Goal: Task Accomplishment & Management: Manage account settings

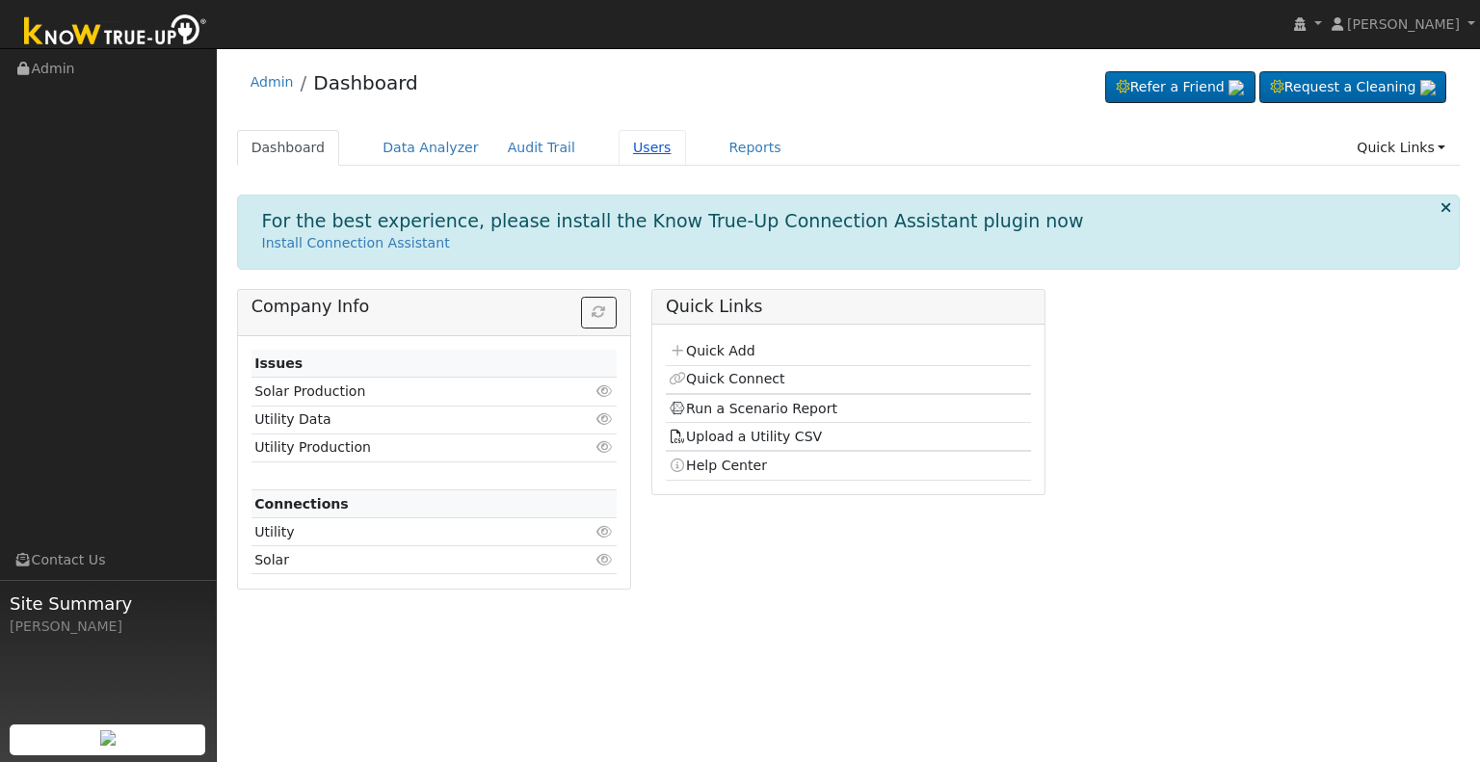
click at [624, 138] on link "Users" at bounding box center [652, 148] width 67 height 36
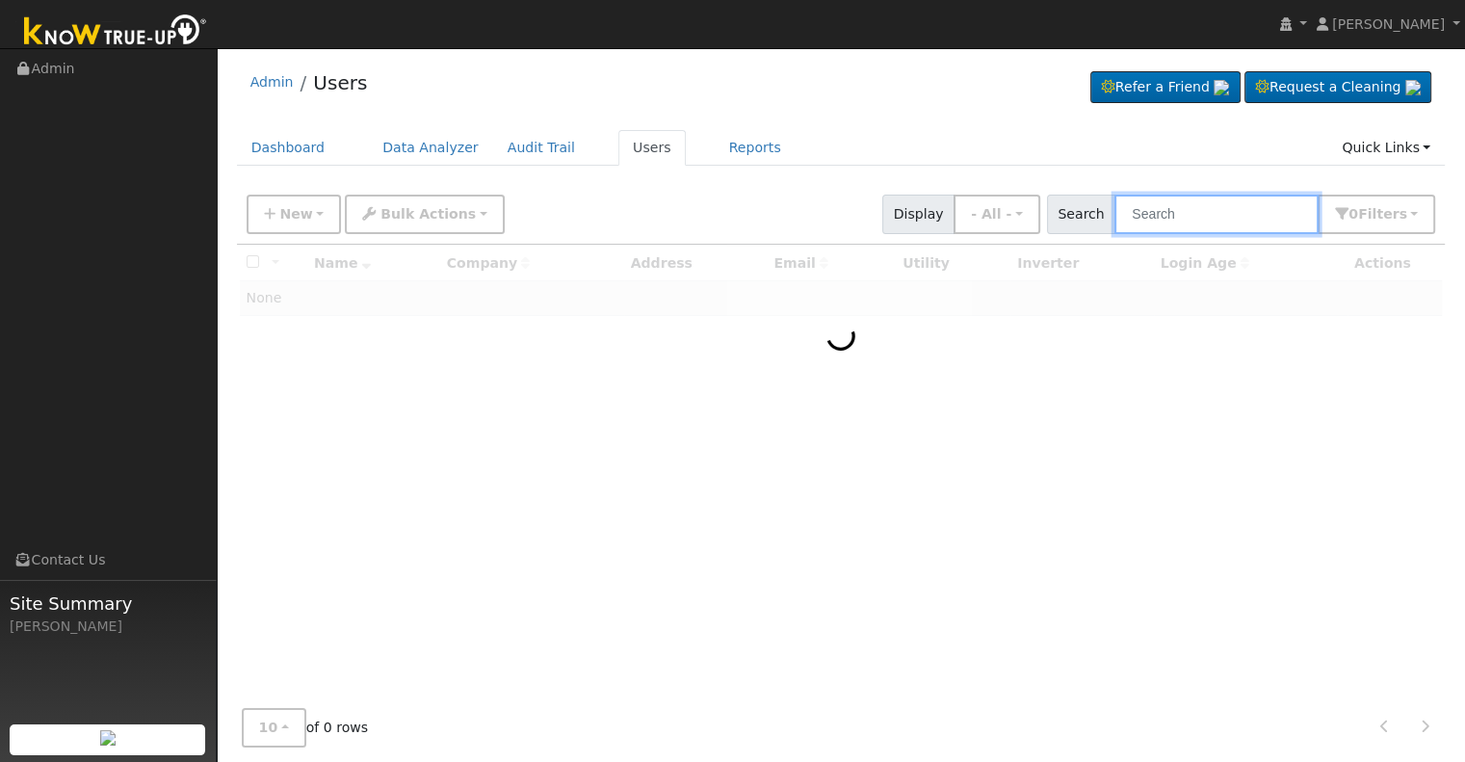
click at [1210, 219] on input "text" at bounding box center [1217, 215] width 204 height 40
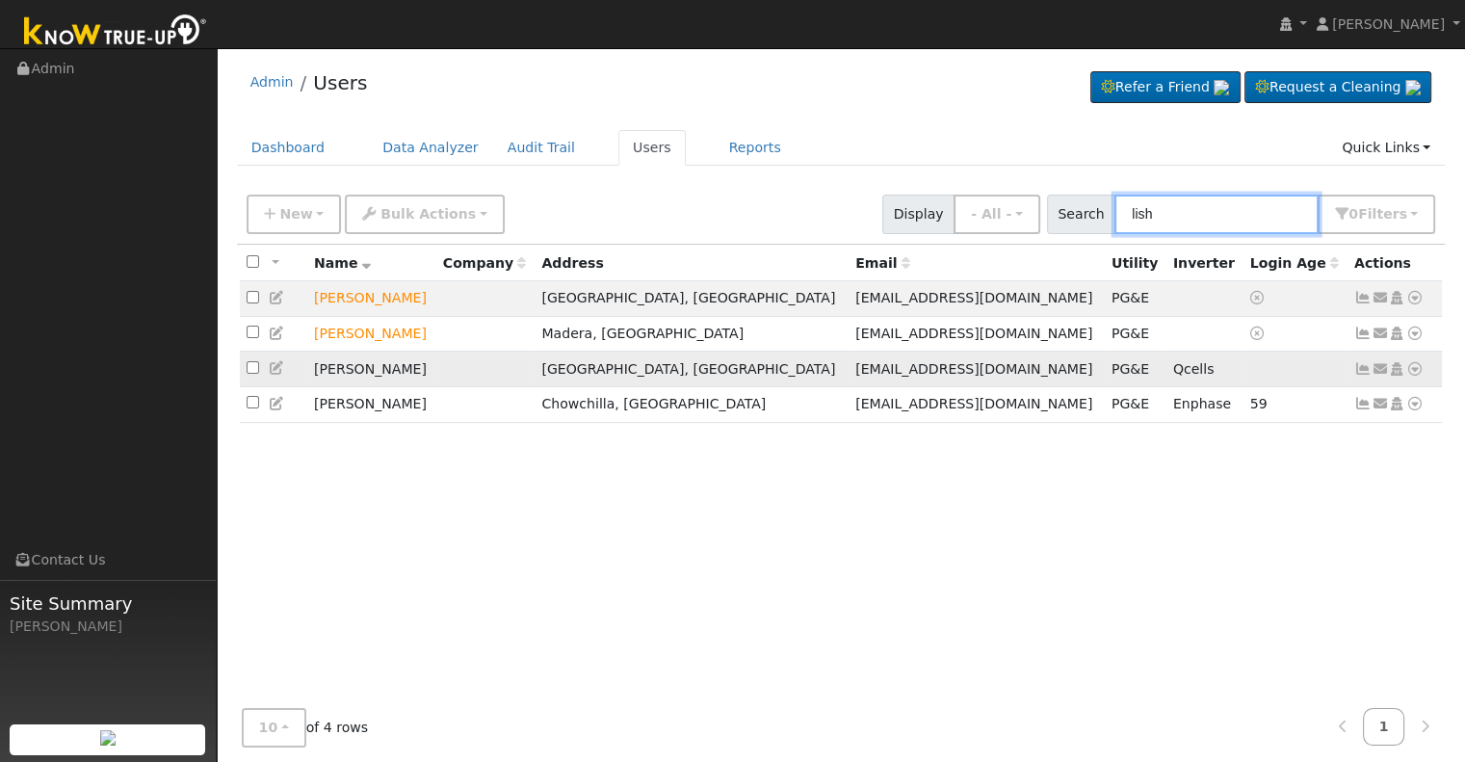
type input "lish"
click at [1414, 369] on icon at bounding box center [1415, 368] width 17 height 13
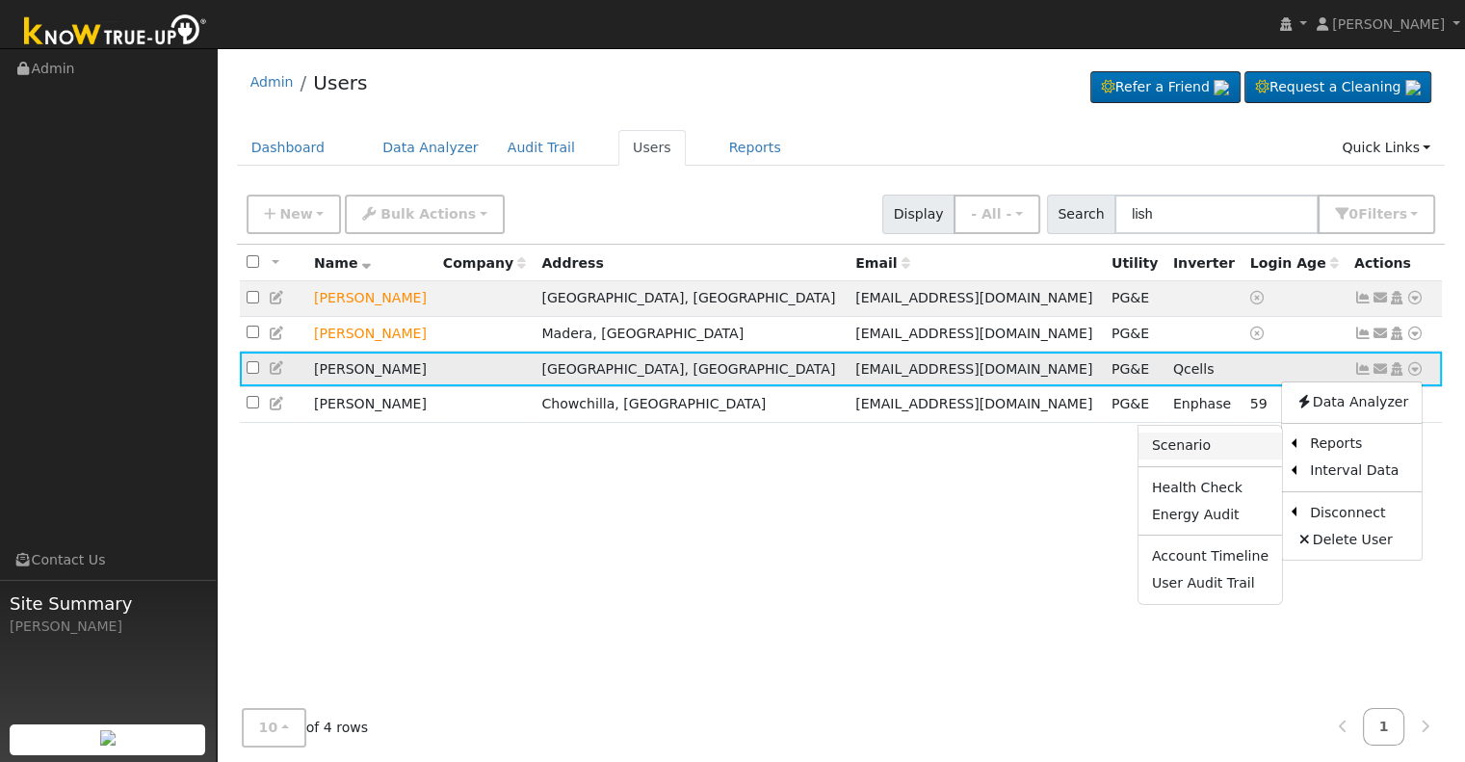
click at [1214, 447] on link "Scenario" at bounding box center [1211, 446] width 144 height 27
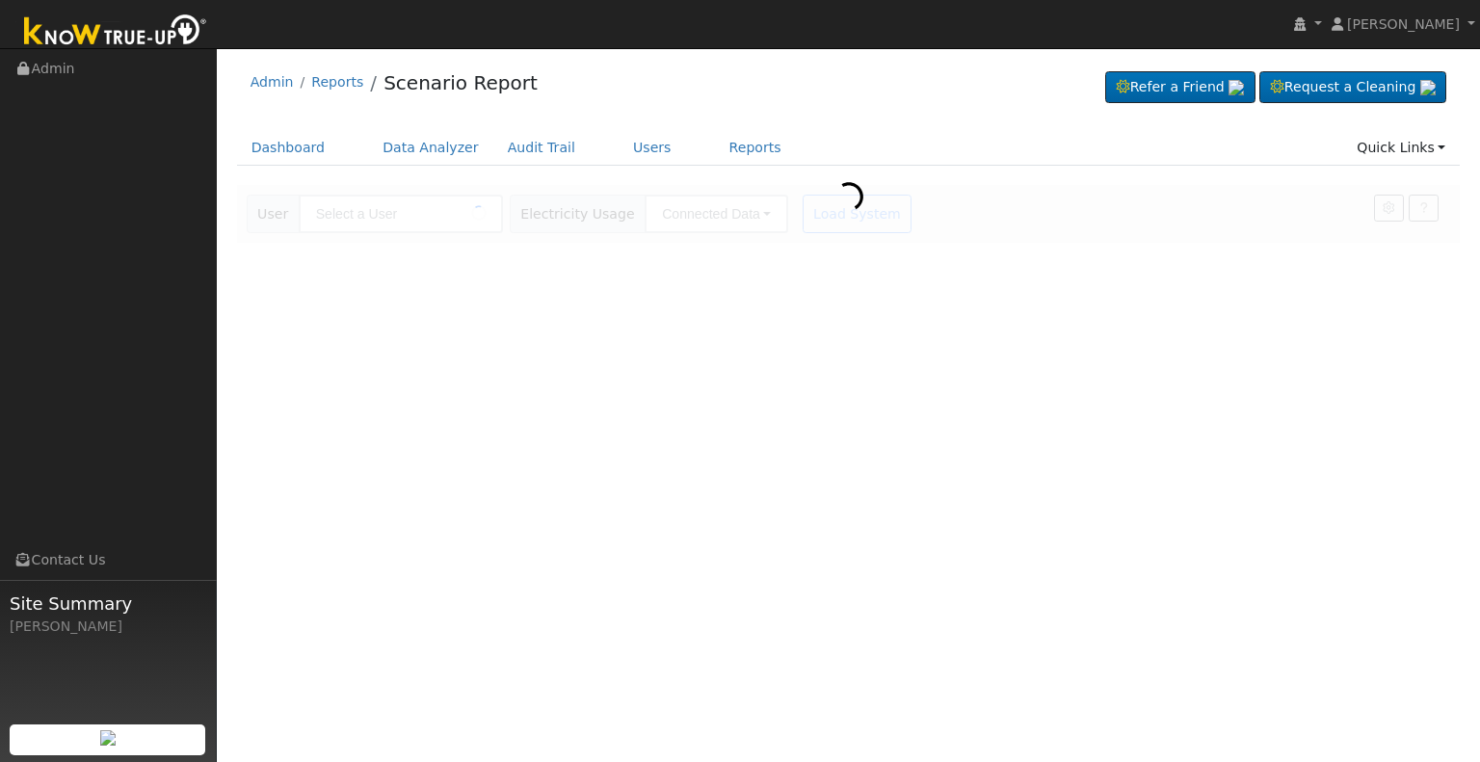
type input "[PERSON_NAME]"
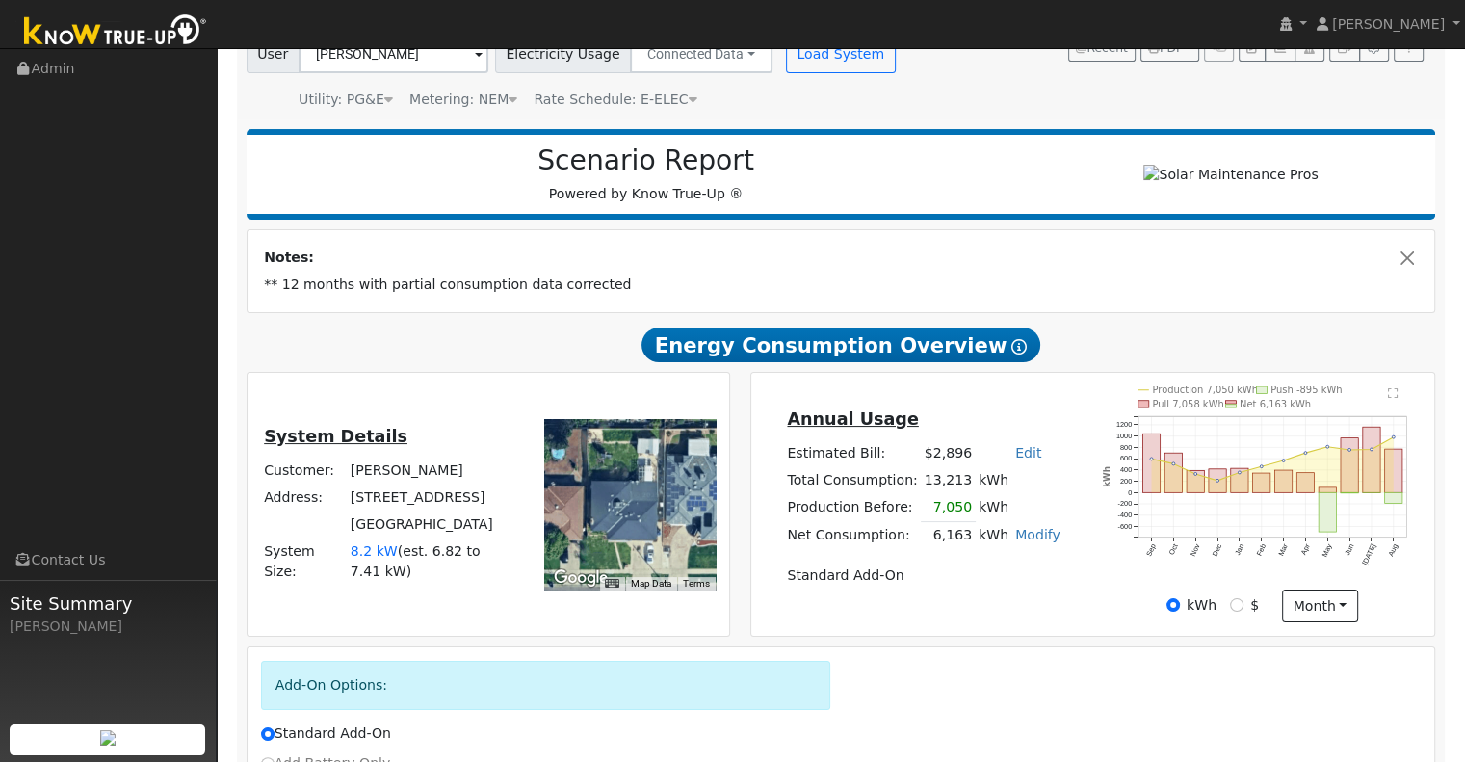
scroll to position [162, 0]
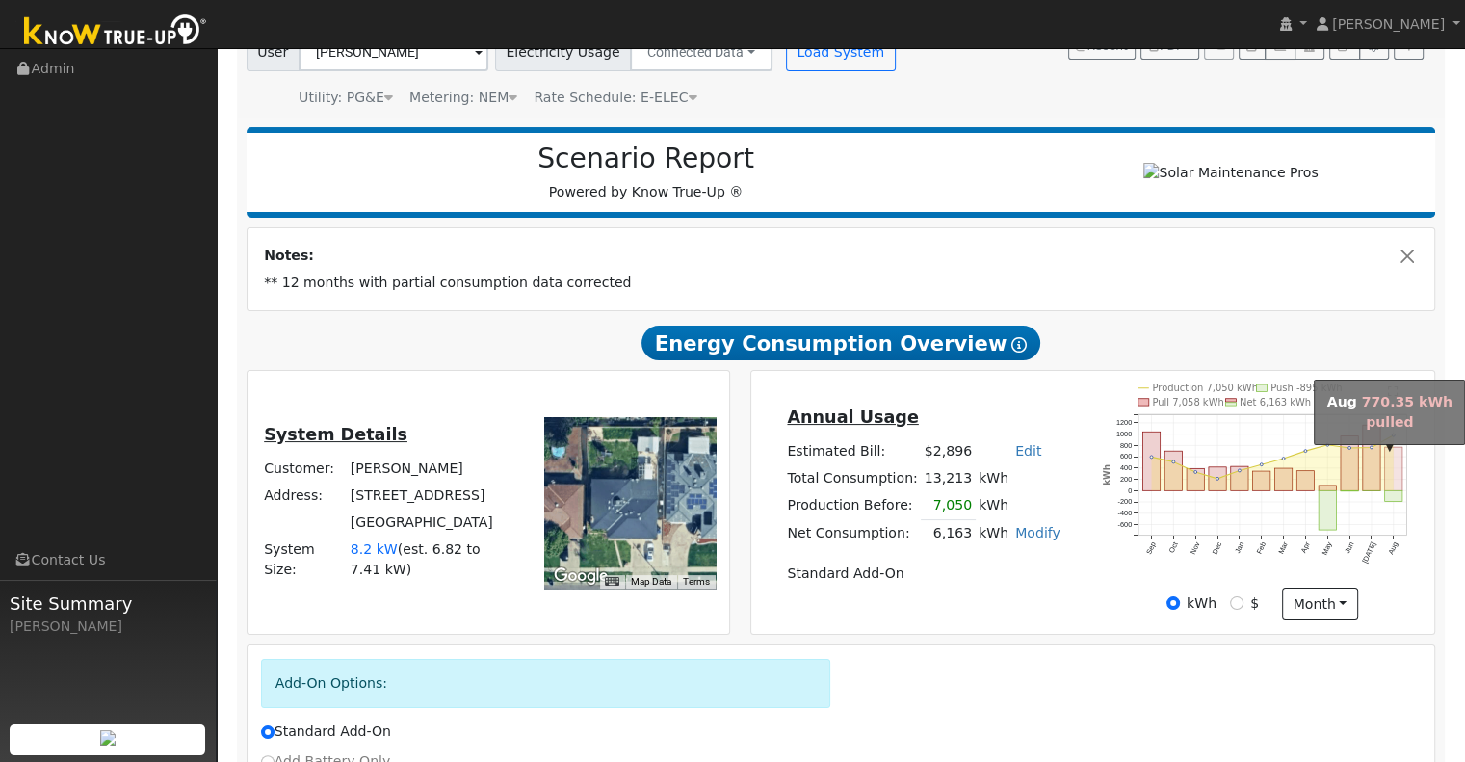
click at [1398, 474] on rect "onclick=""" at bounding box center [1393, 469] width 17 height 43
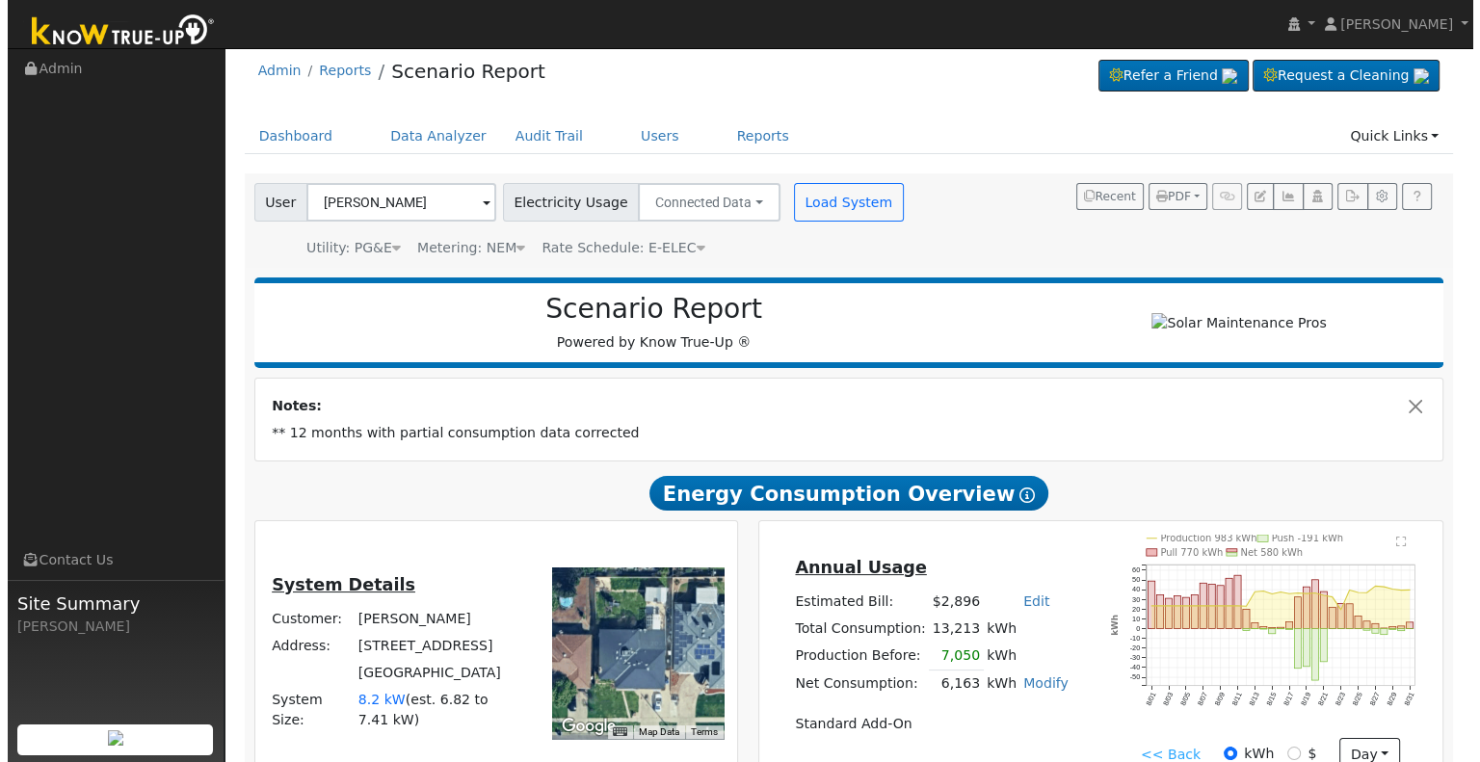
scroll to position [0, 0]
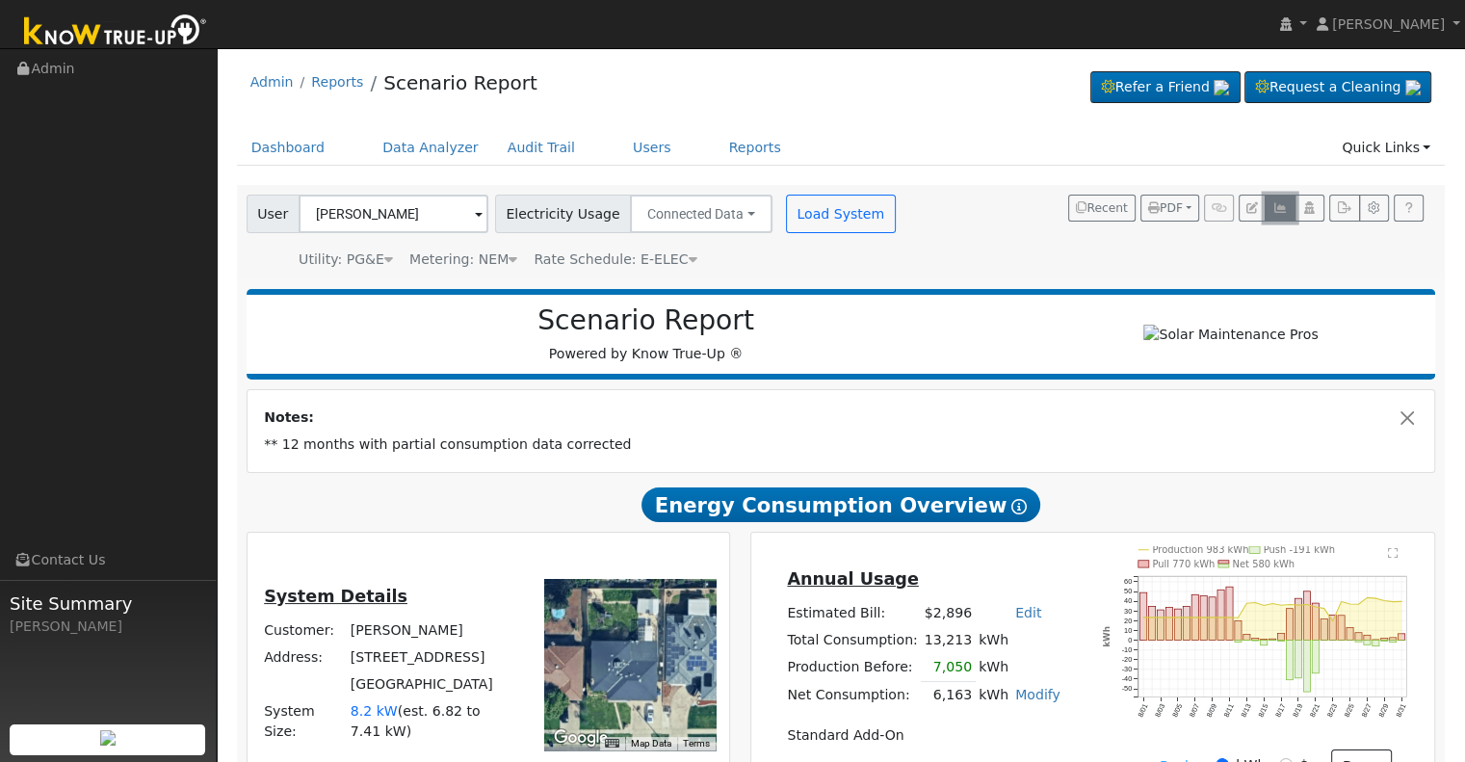
click at [1280, 210] on icon "button" at bounding box center [1280, 208] width 14 height 12
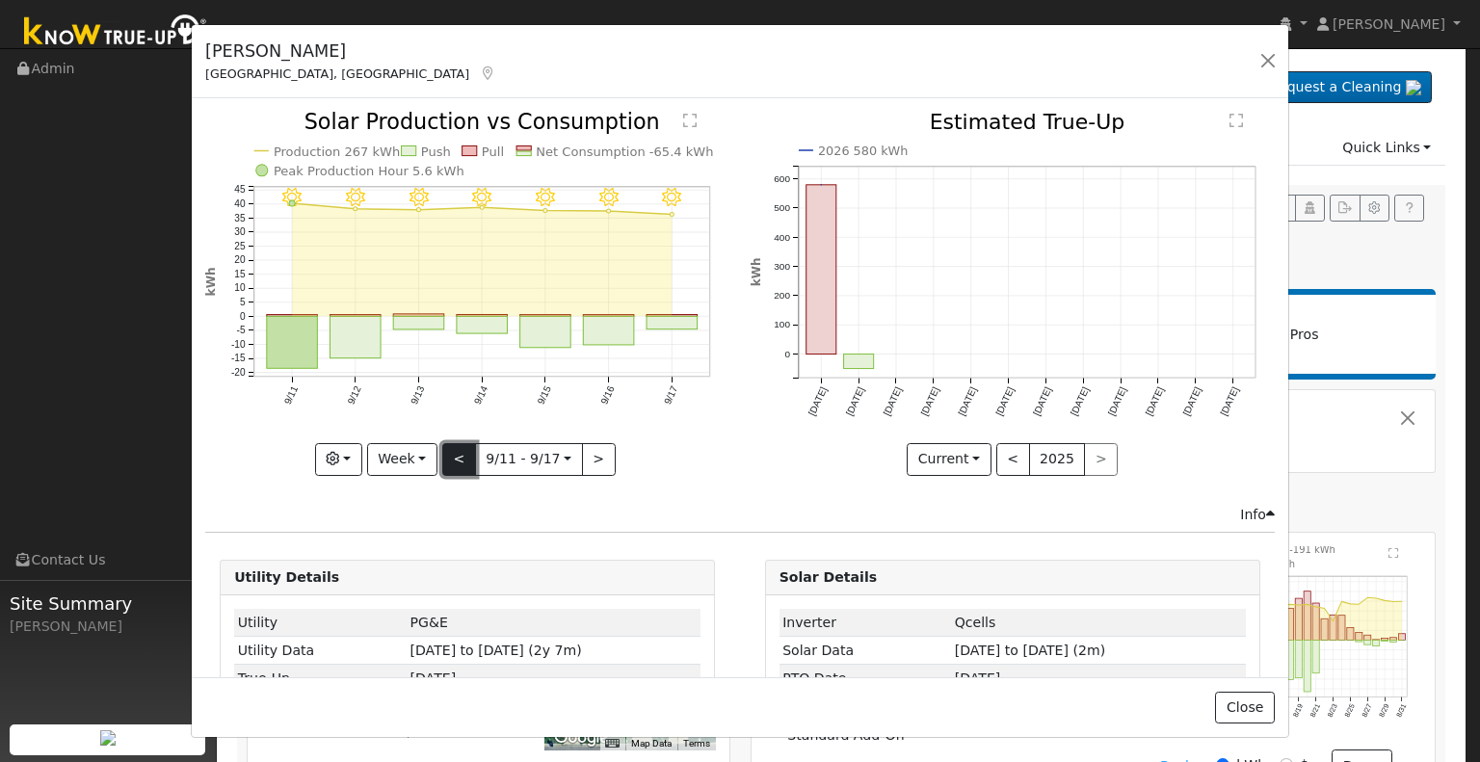
click at [455, 451] on button "<" at bounding box center [459, 459] width 34 height 33
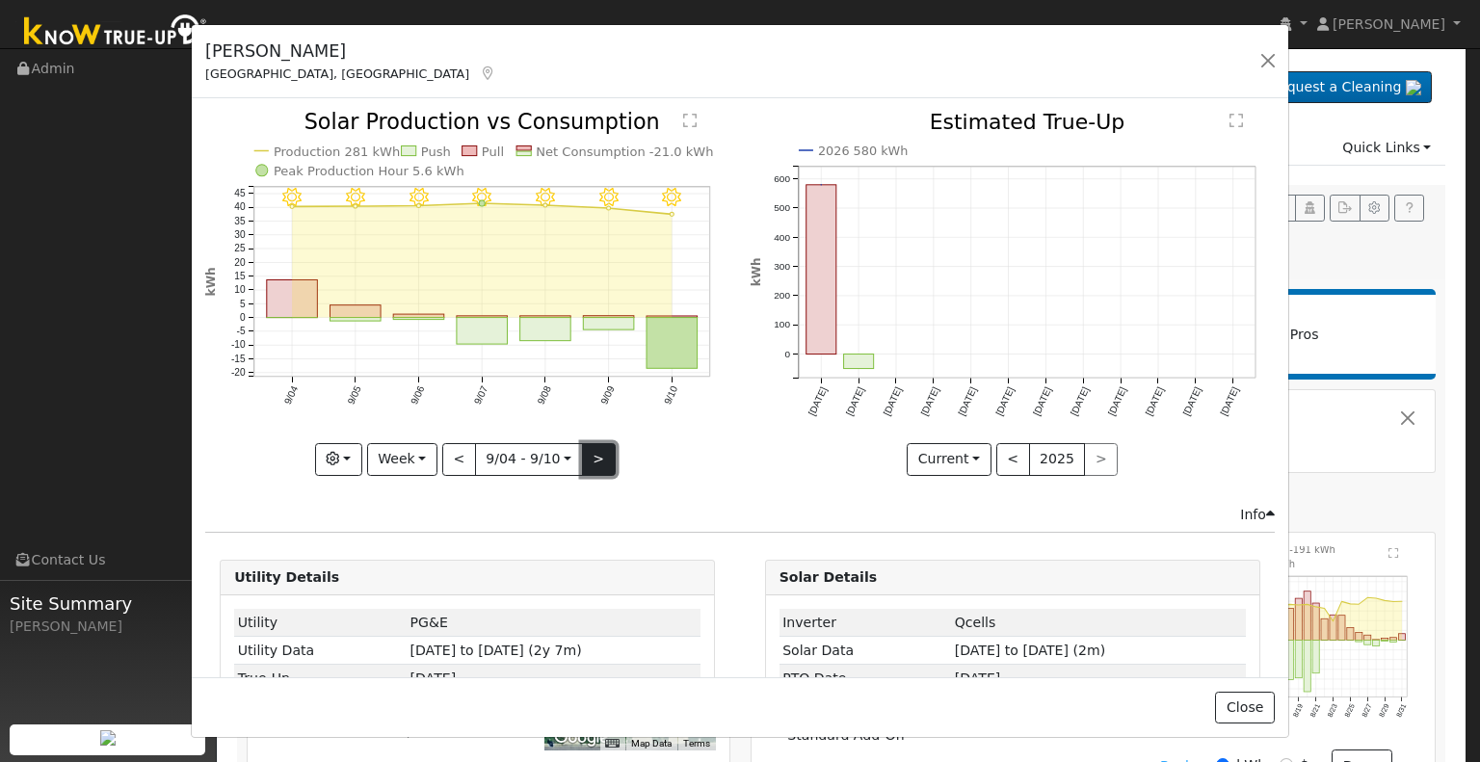
click at [593, 454] on button ">" at bounding box center [599, 459] width 34 height 33
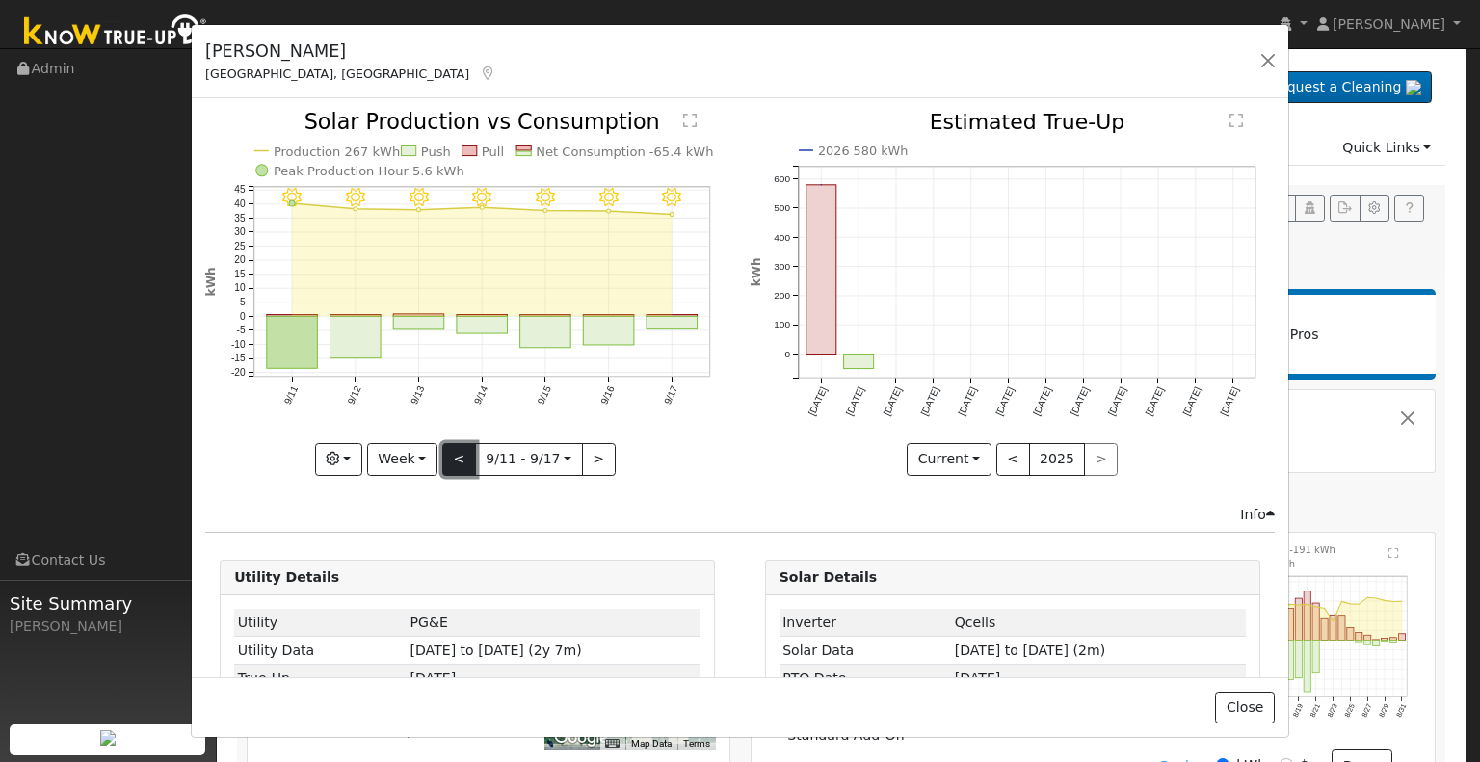
click at [462, 454] on button "<" at bounding box center [459, 459] width 34 height 33
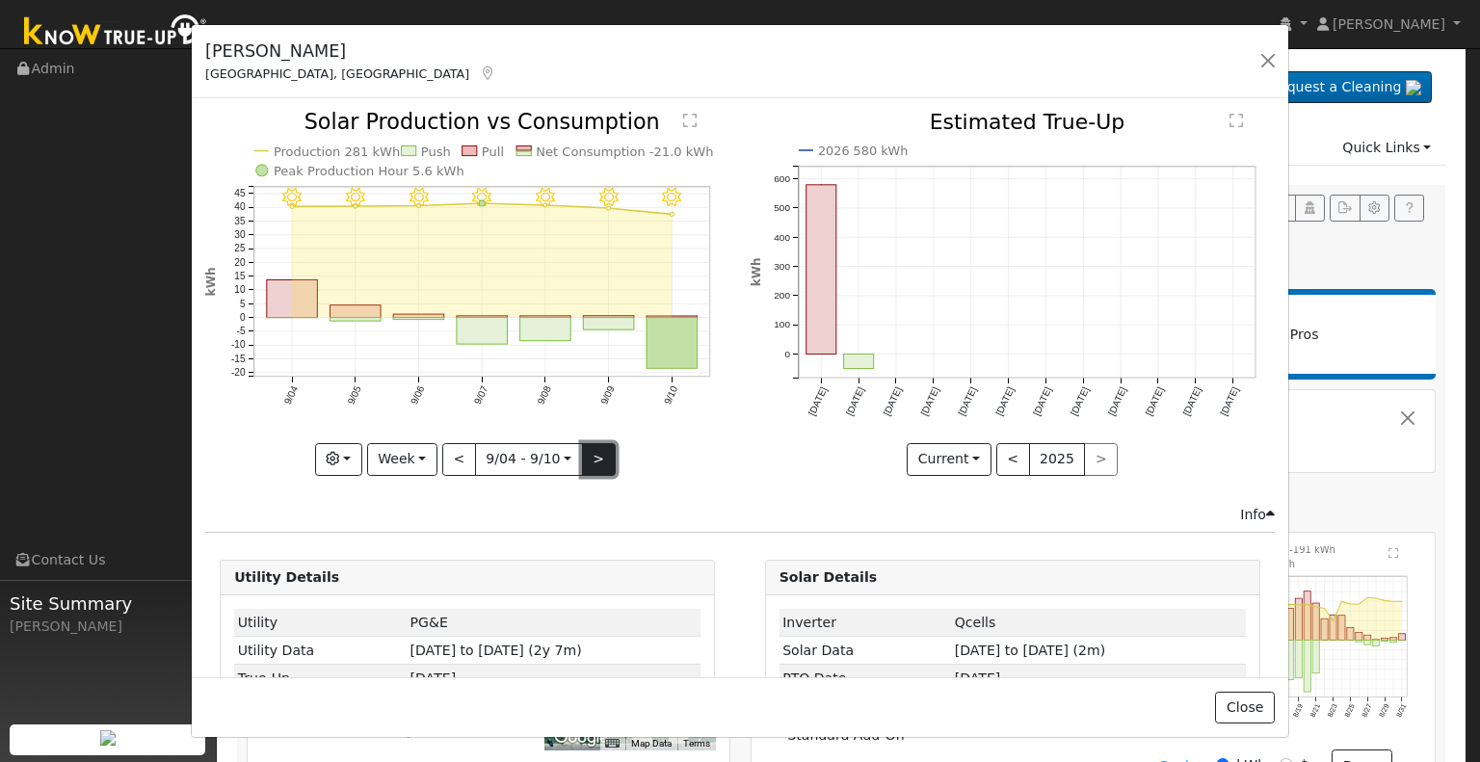
click at [587, 454] on button ">" at bounding box center [599, 459] width 34 height 33
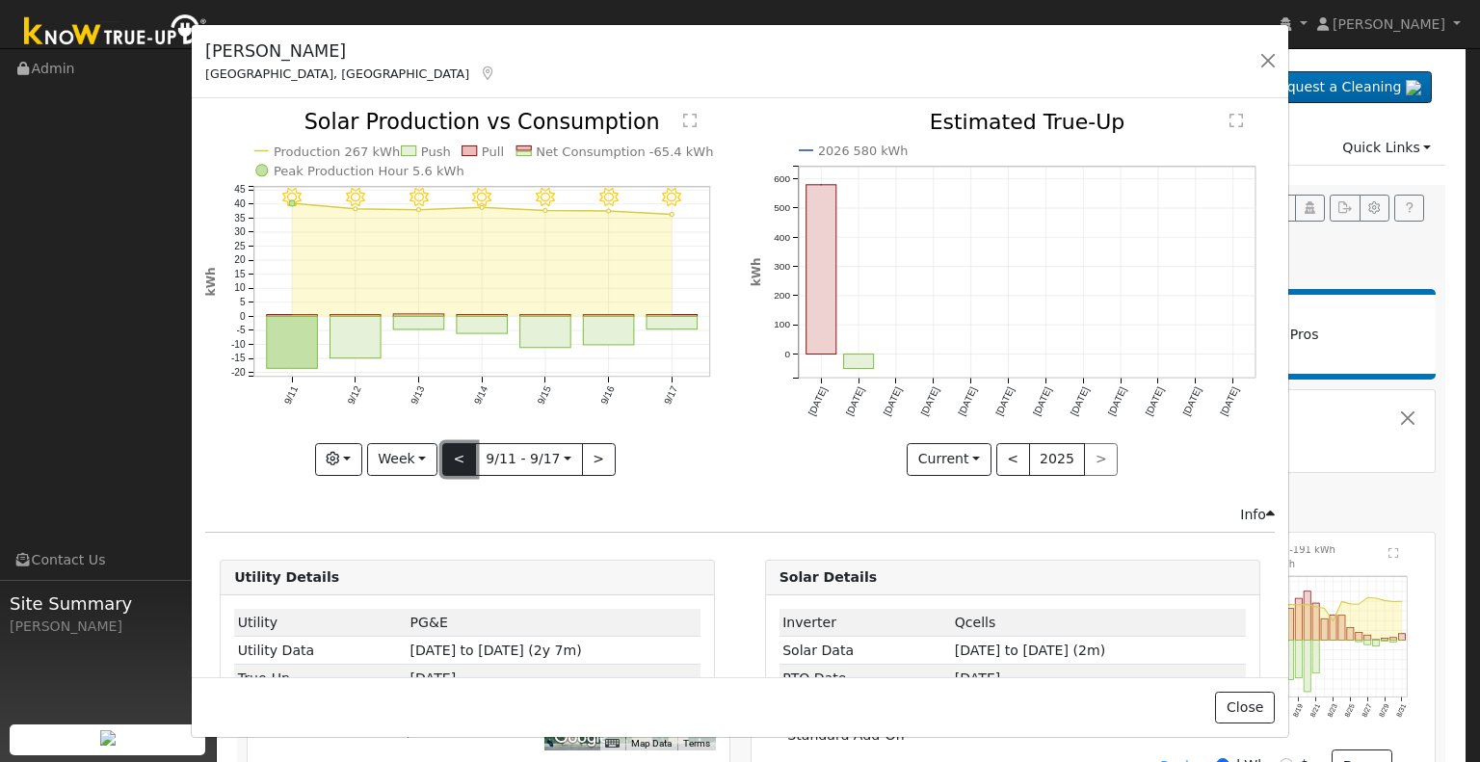
click at [459, 454] on button "<" at bounding box center [459, 459] width 34 height 33
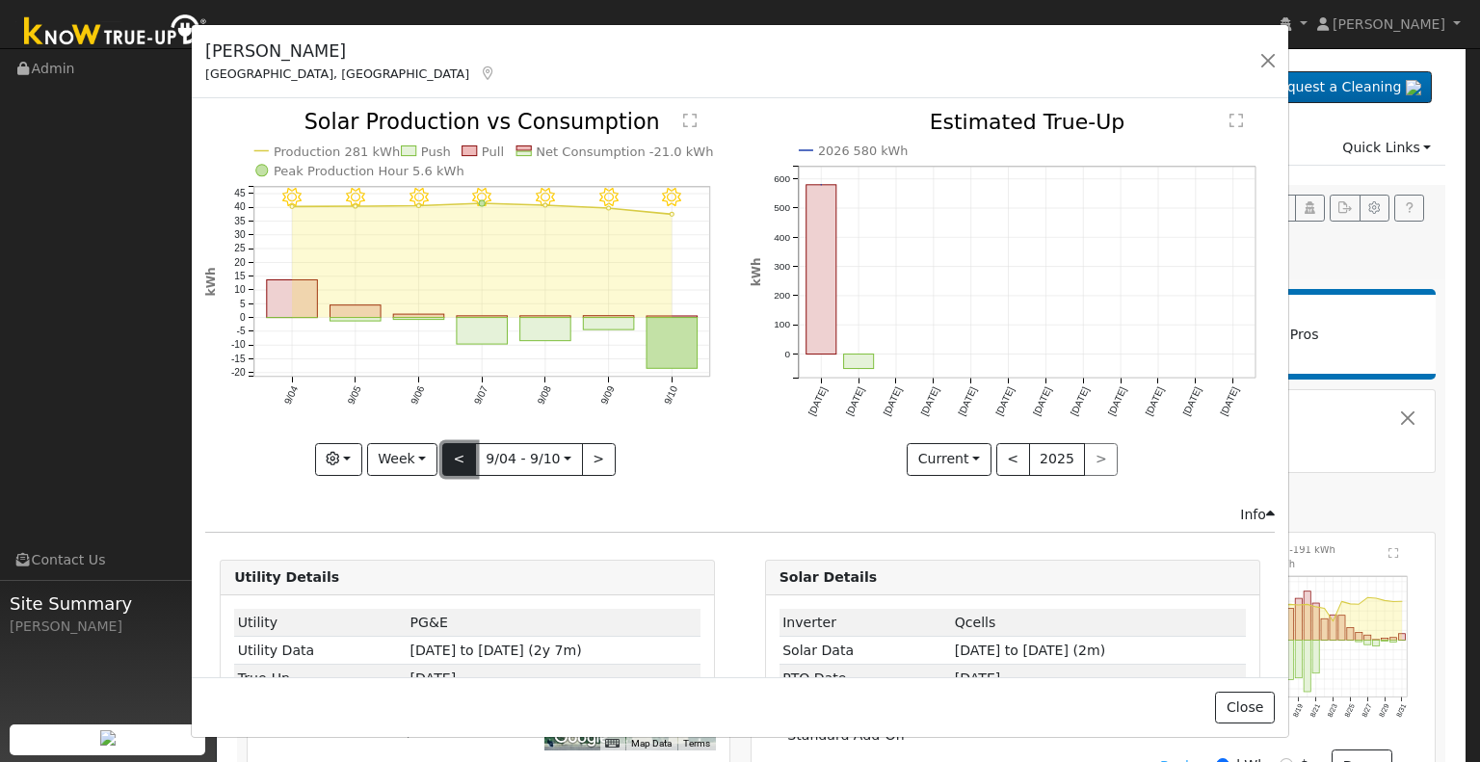
click at [455, 452] on button "<" at bounding box center [459, 459] width 34 height 33
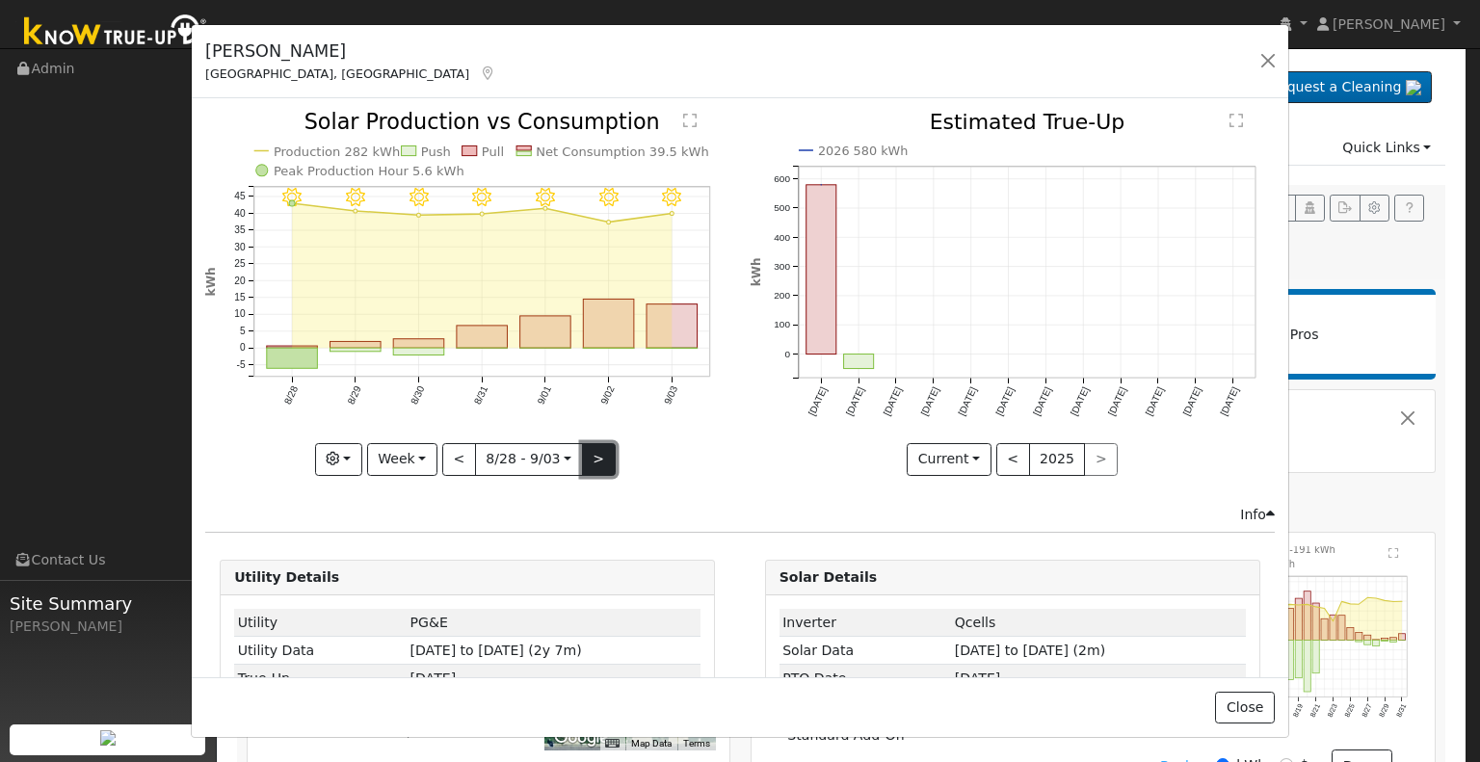
click at [593, 458] on button ">" at bounding box center [599, 459] width 34 height 33
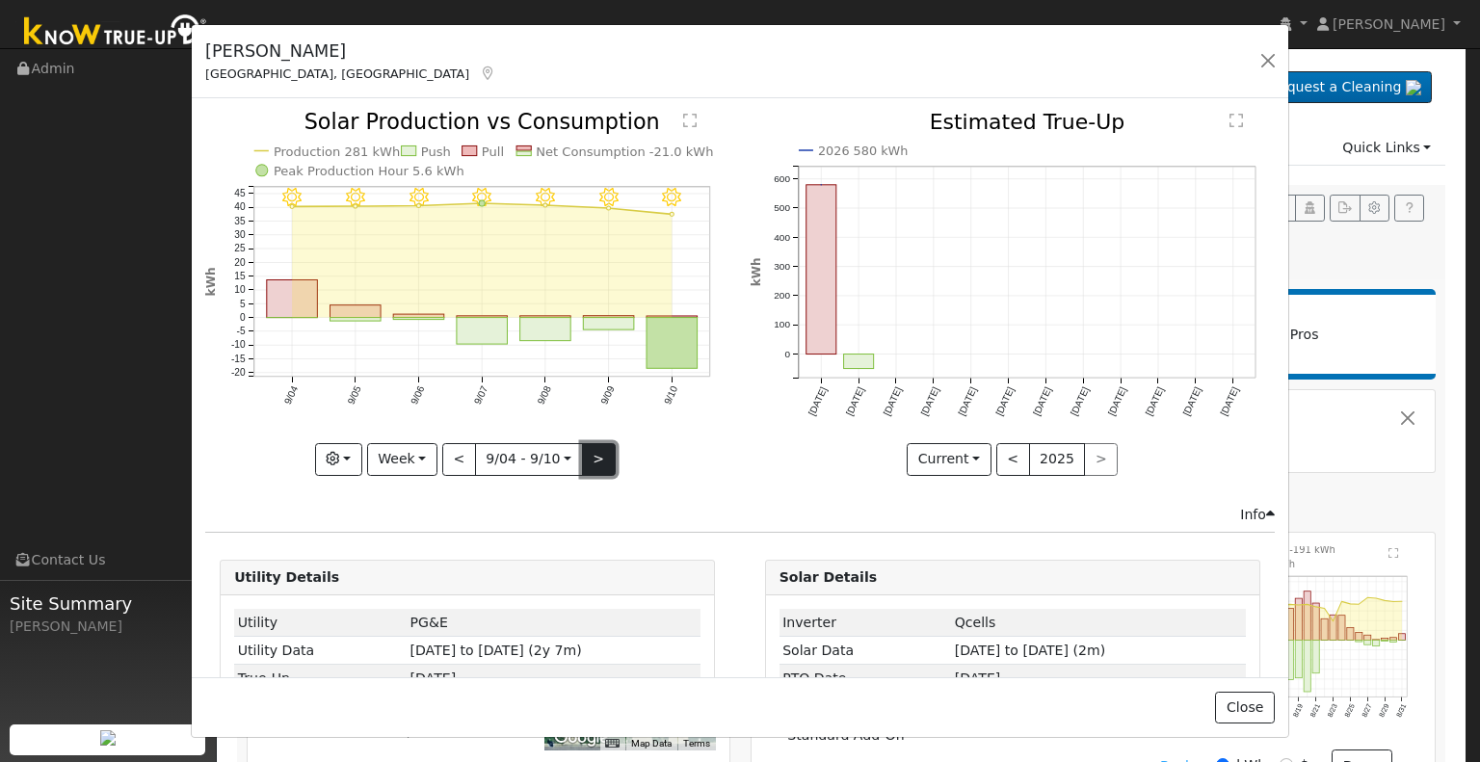
click at [590, 456] on button ">" at bounding box center [599, 459] width 34 height 33
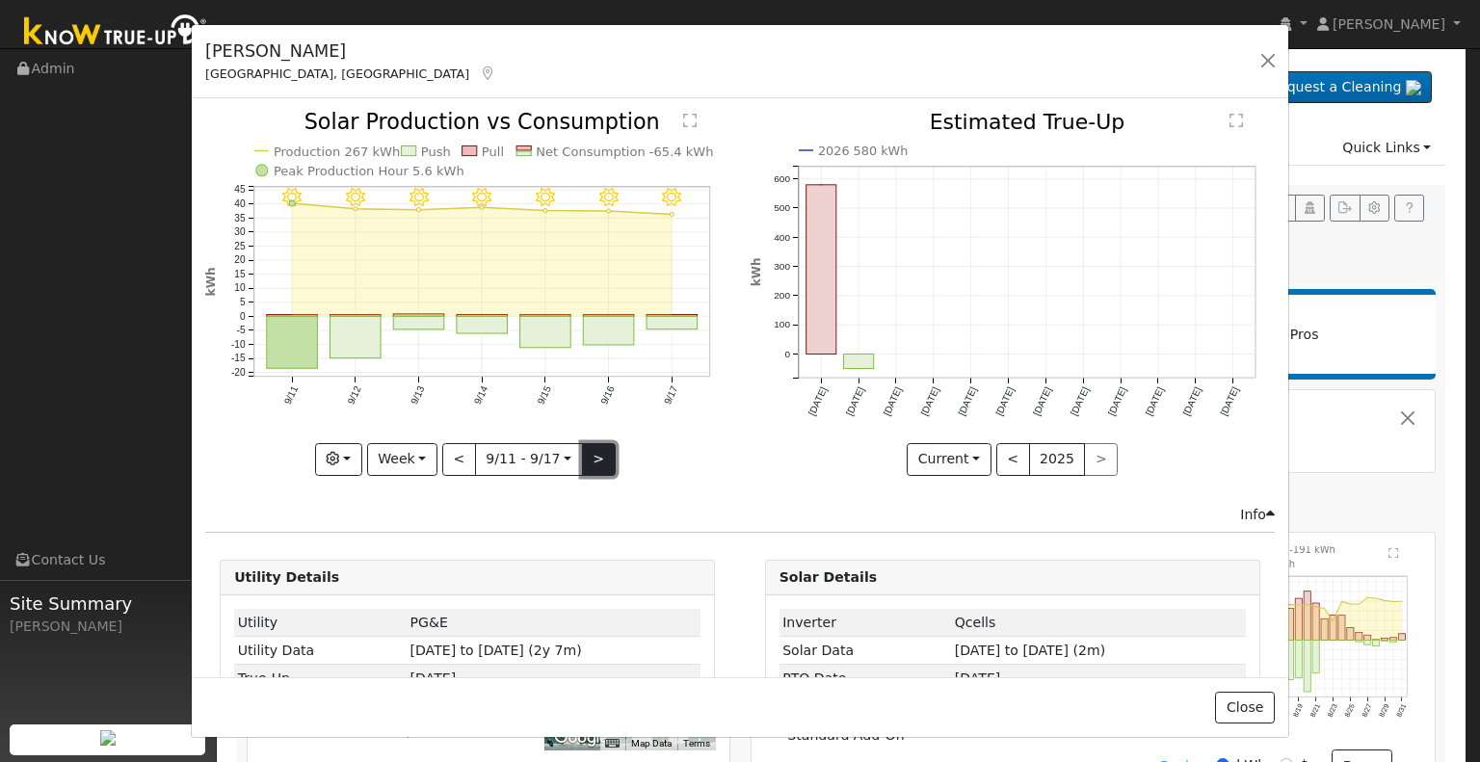
click at [590, 456] on button ">" at bounding box center [599, 459] width 34 height 33
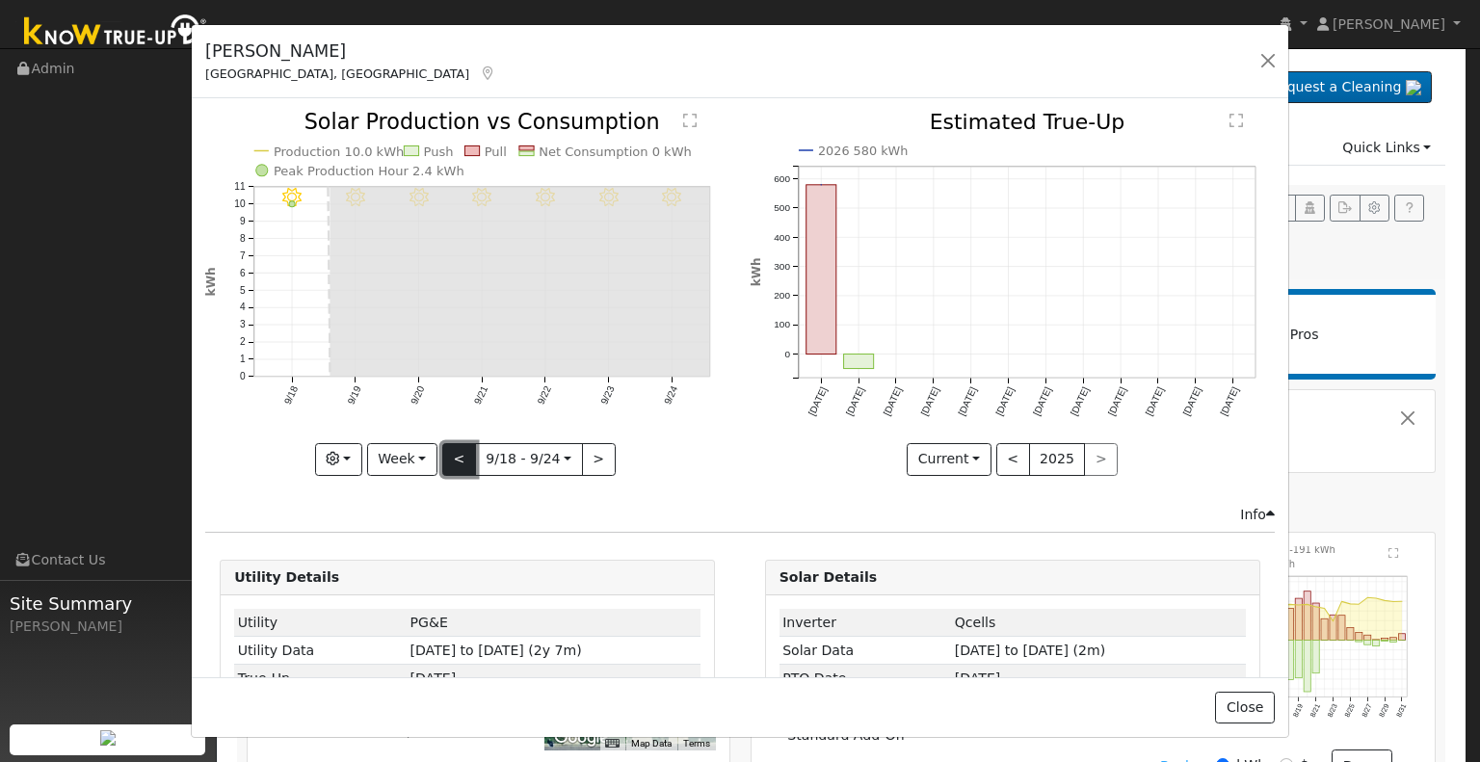
click at [460, 452] on button "<" at bounding box center [459, 459] width 34 height 33
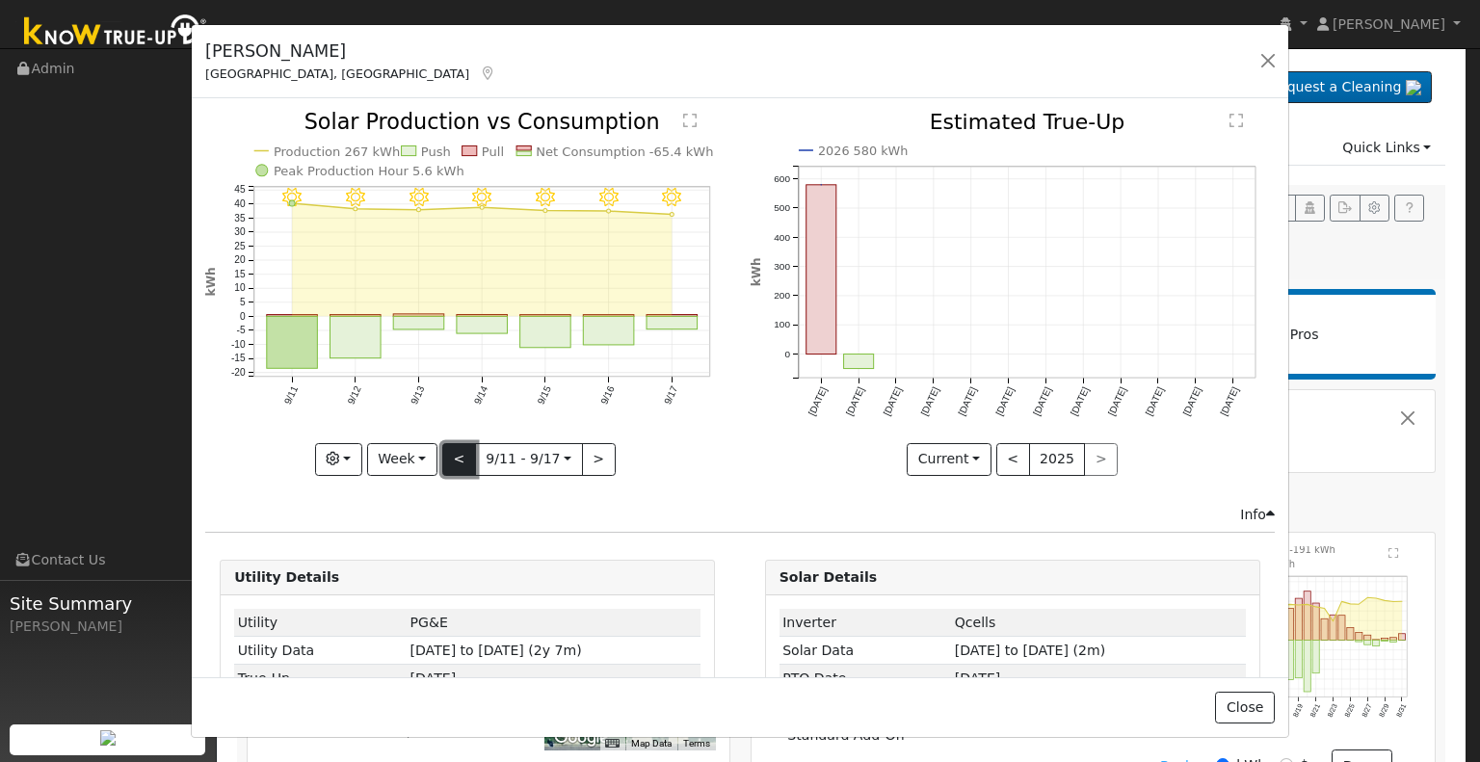
click at [456, 454] on button "<" at bounding box center [459, 459] width 34 height 33
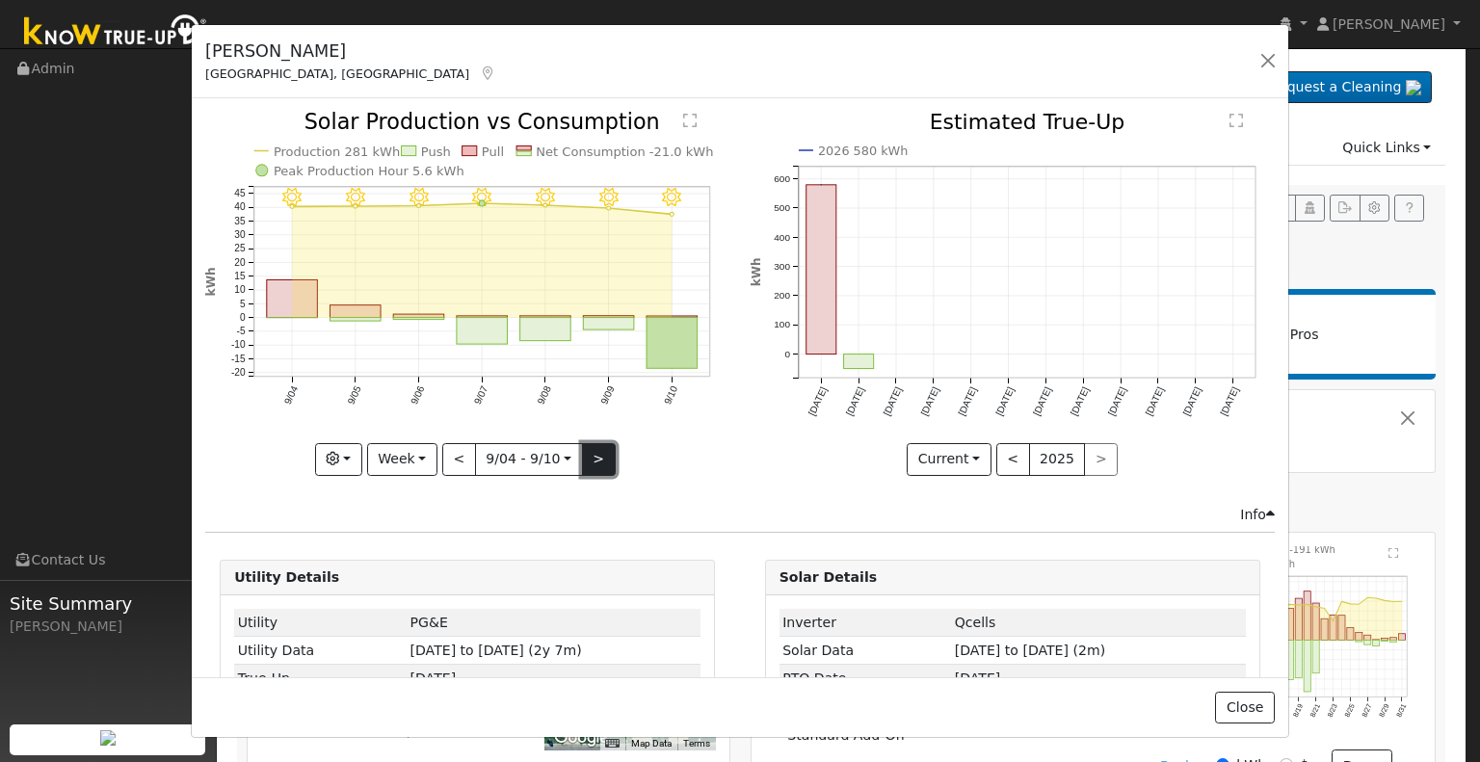
click at [589, 457] on button ">" at bounding box center [599, 459] width 34 height 33
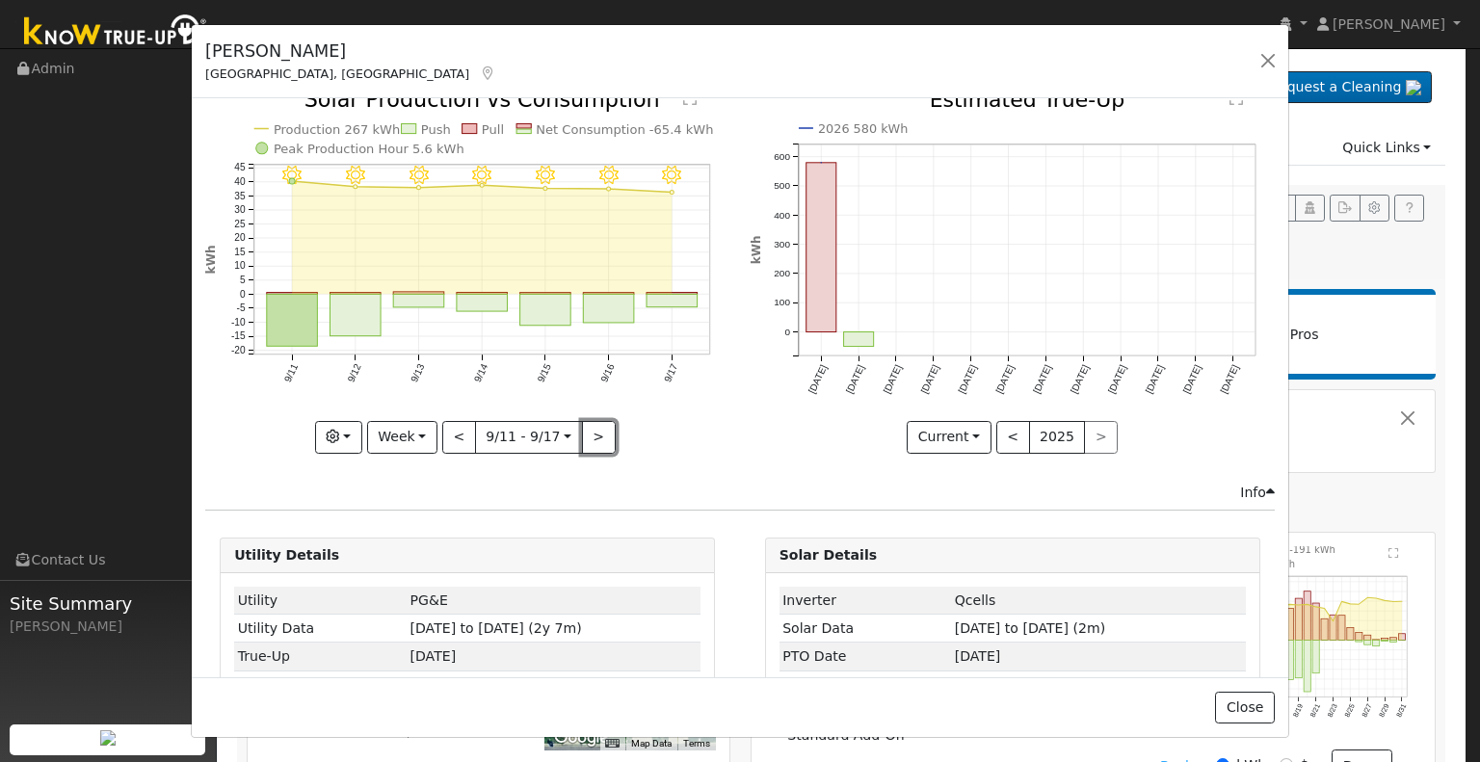
scroll to position [32, 0]
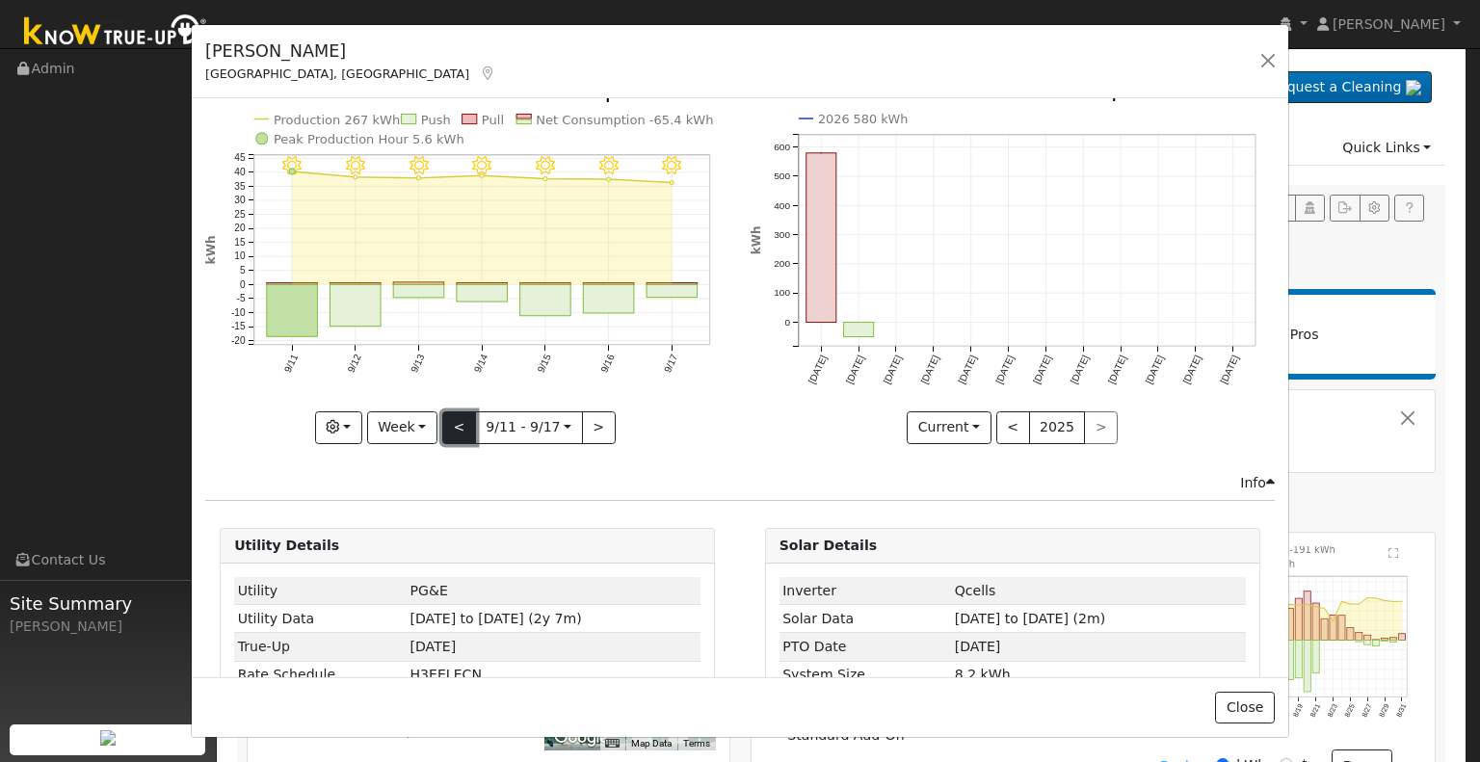
click at [455, 422] on button "<" at bounding box center [459, 427] width 34 height 33
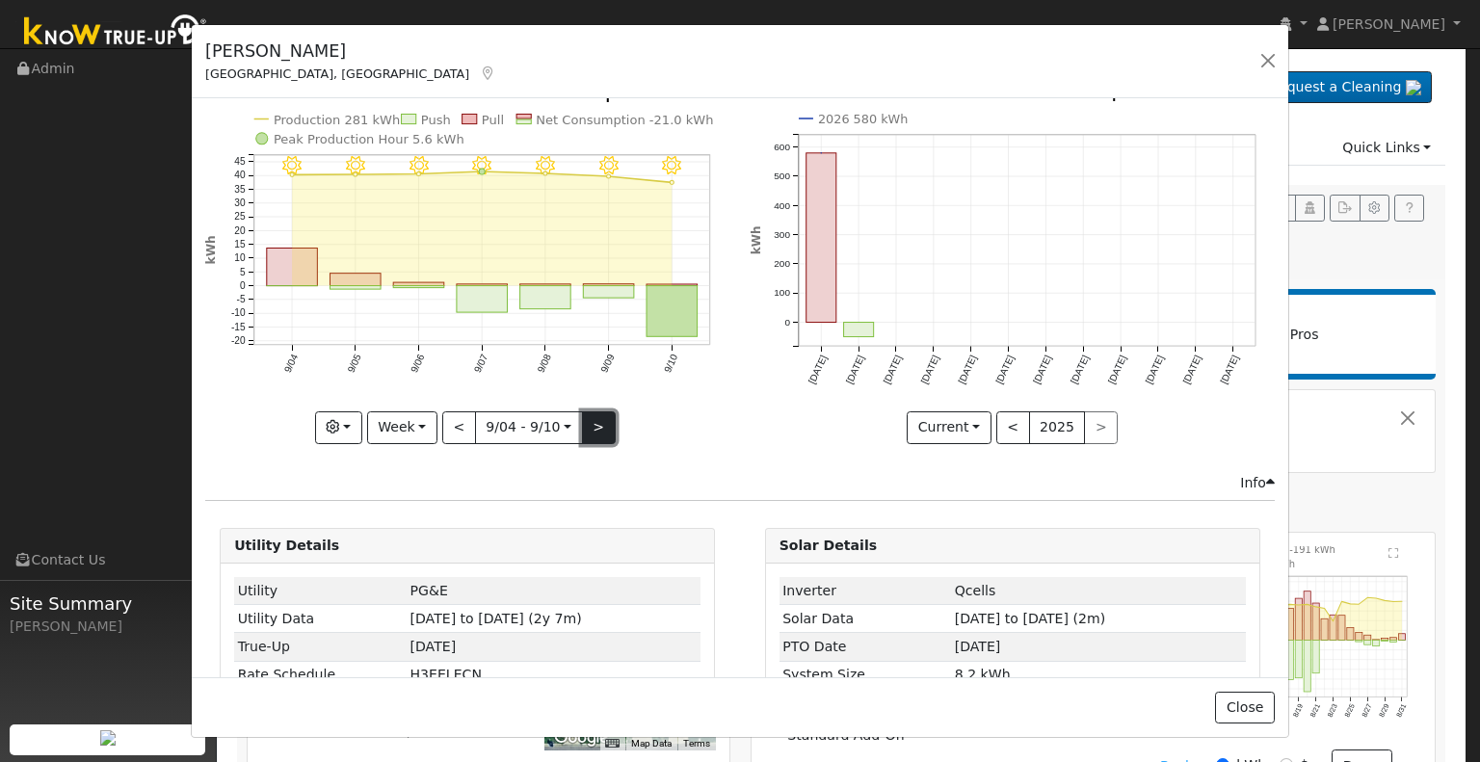
click at [590, 422] on button ">" at bounding box center [599, 427] width 34 height 33
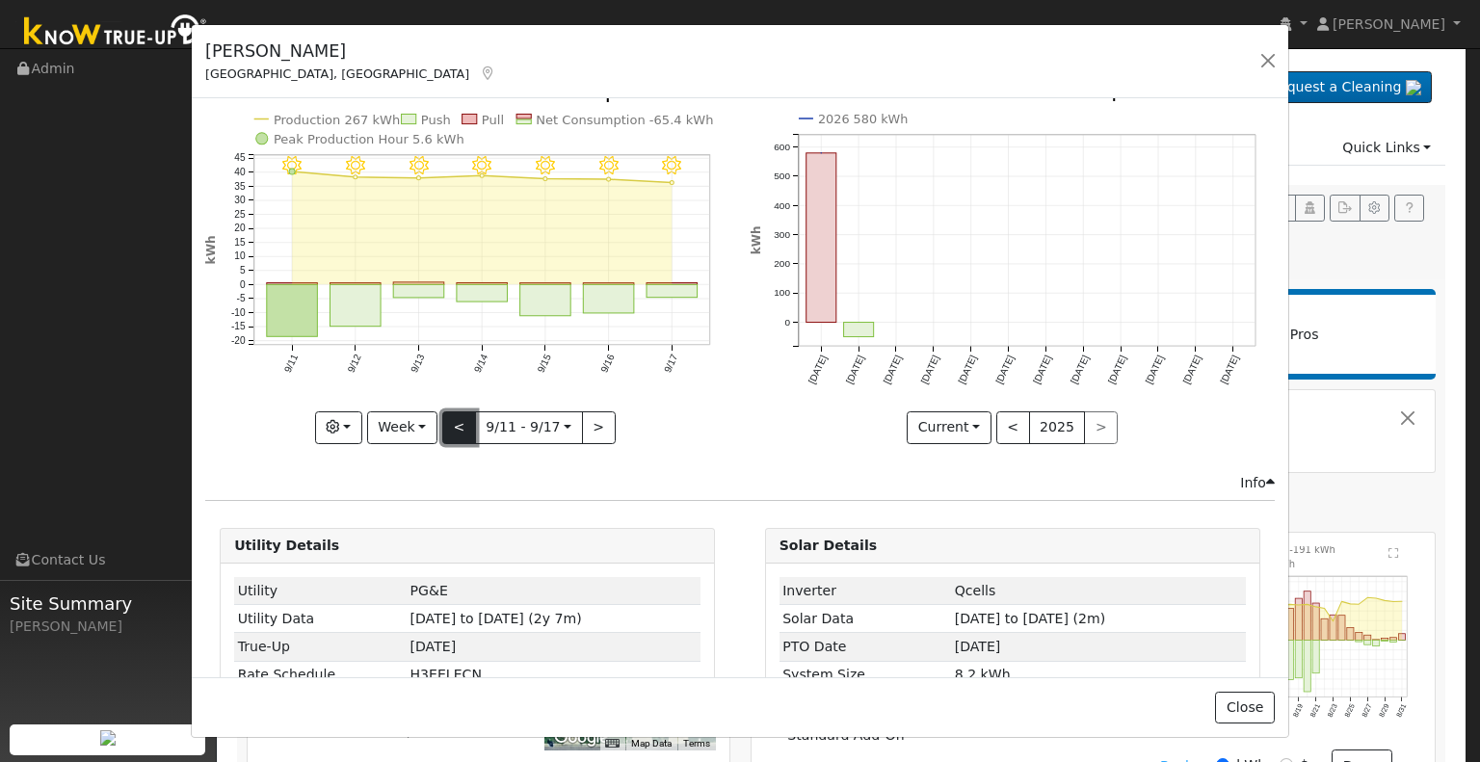
click at [456, 422] on button "<" at bounding box center [459, 427] width 34 height 33
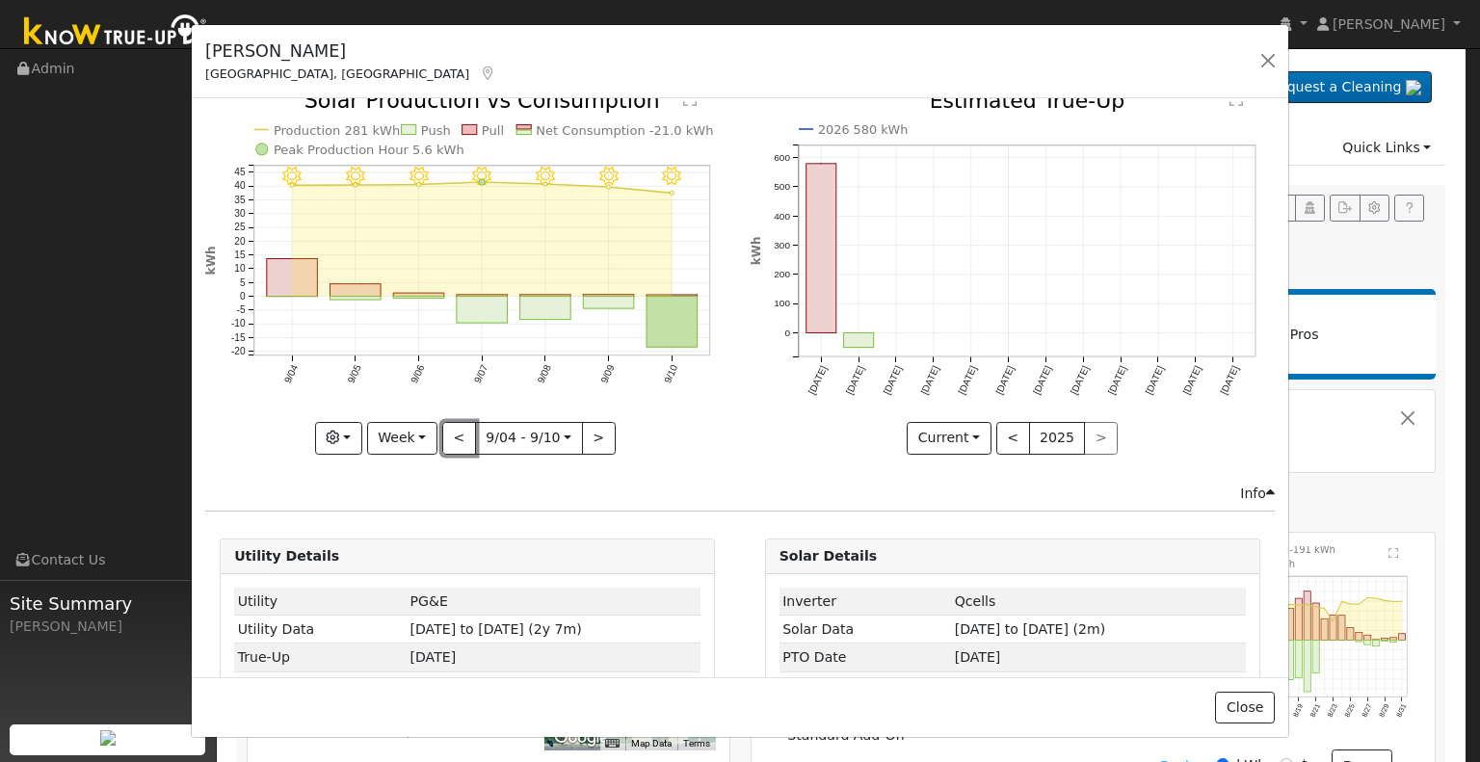
scroll to position [0, 0]
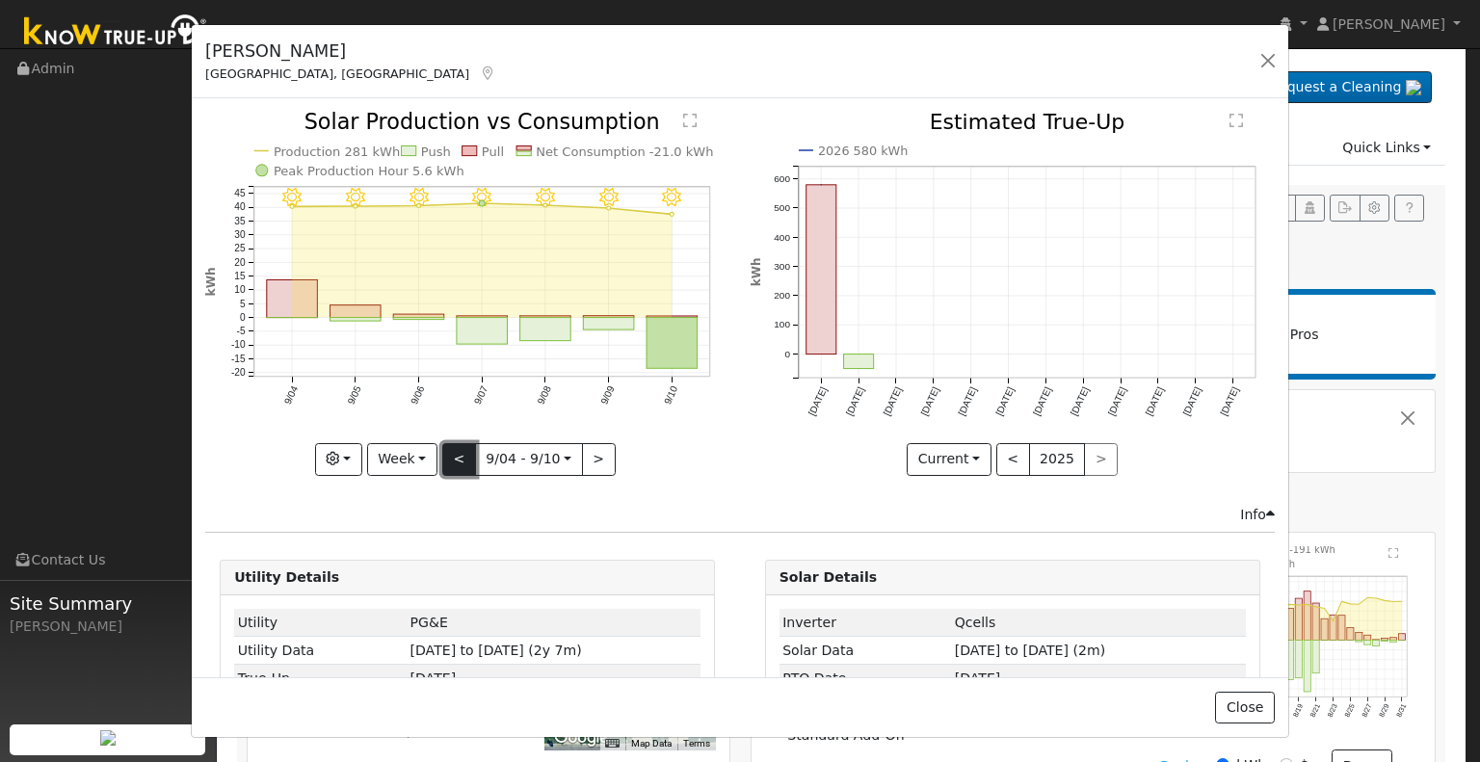
click at [458, 450] on button "<" at bounding box center [459, 459] width 34 height 33
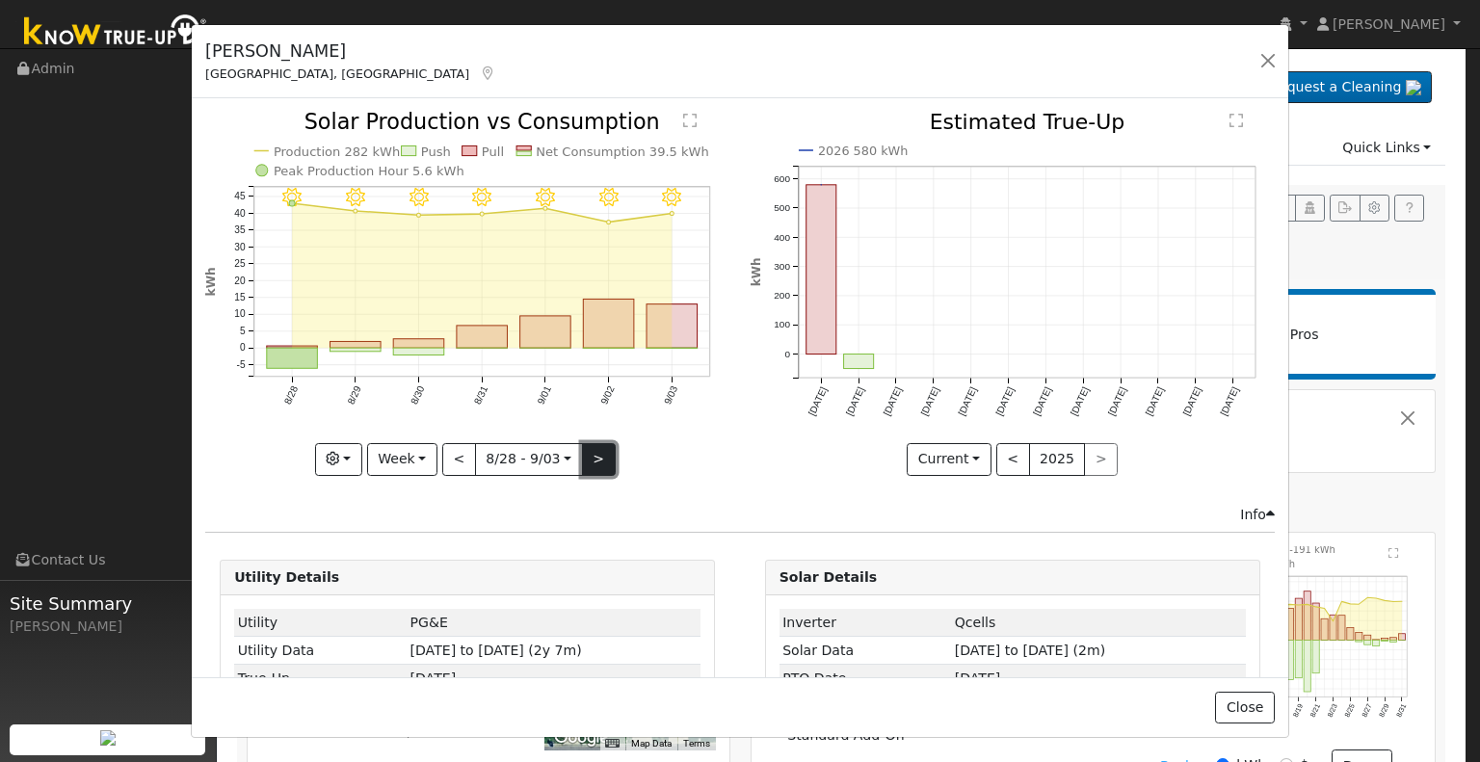
click at [586, 457] on button ">" at bounding box center [599, 459] width 34 height 33
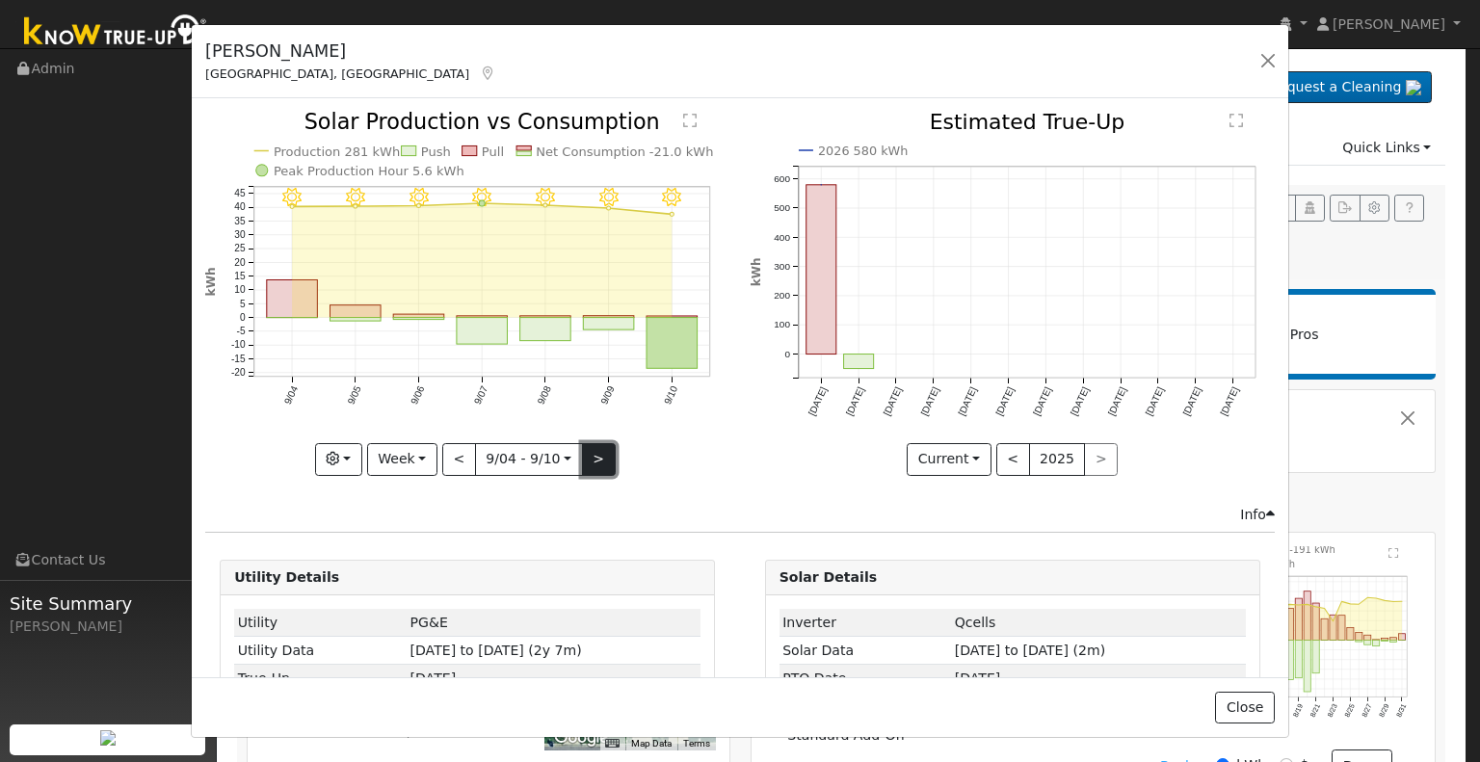
click at [590, 455] on button ">" at bounding box center [599, 459] width 34 height 33
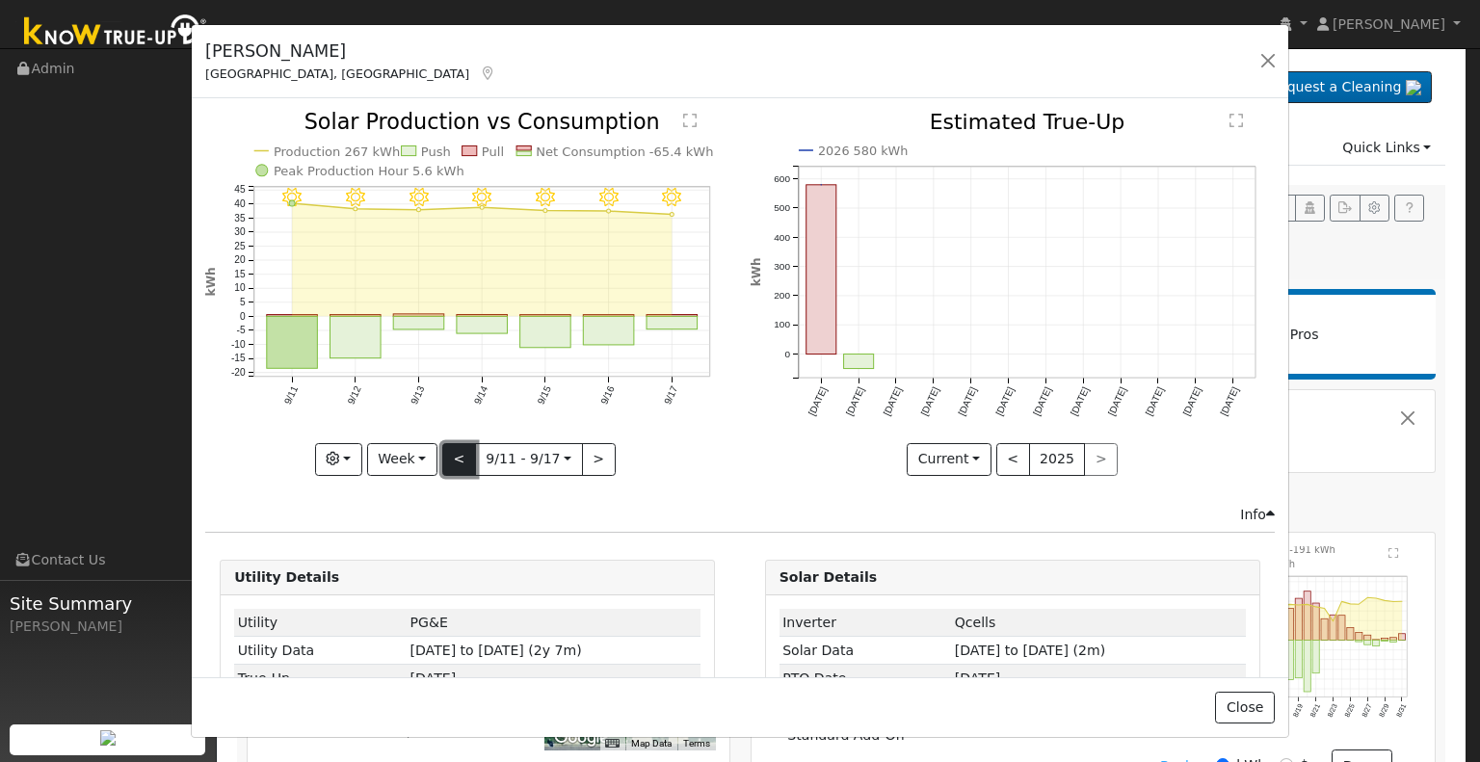
click at [454, 455] on button "<" at bounding box center [459, 459] width 34 height 33
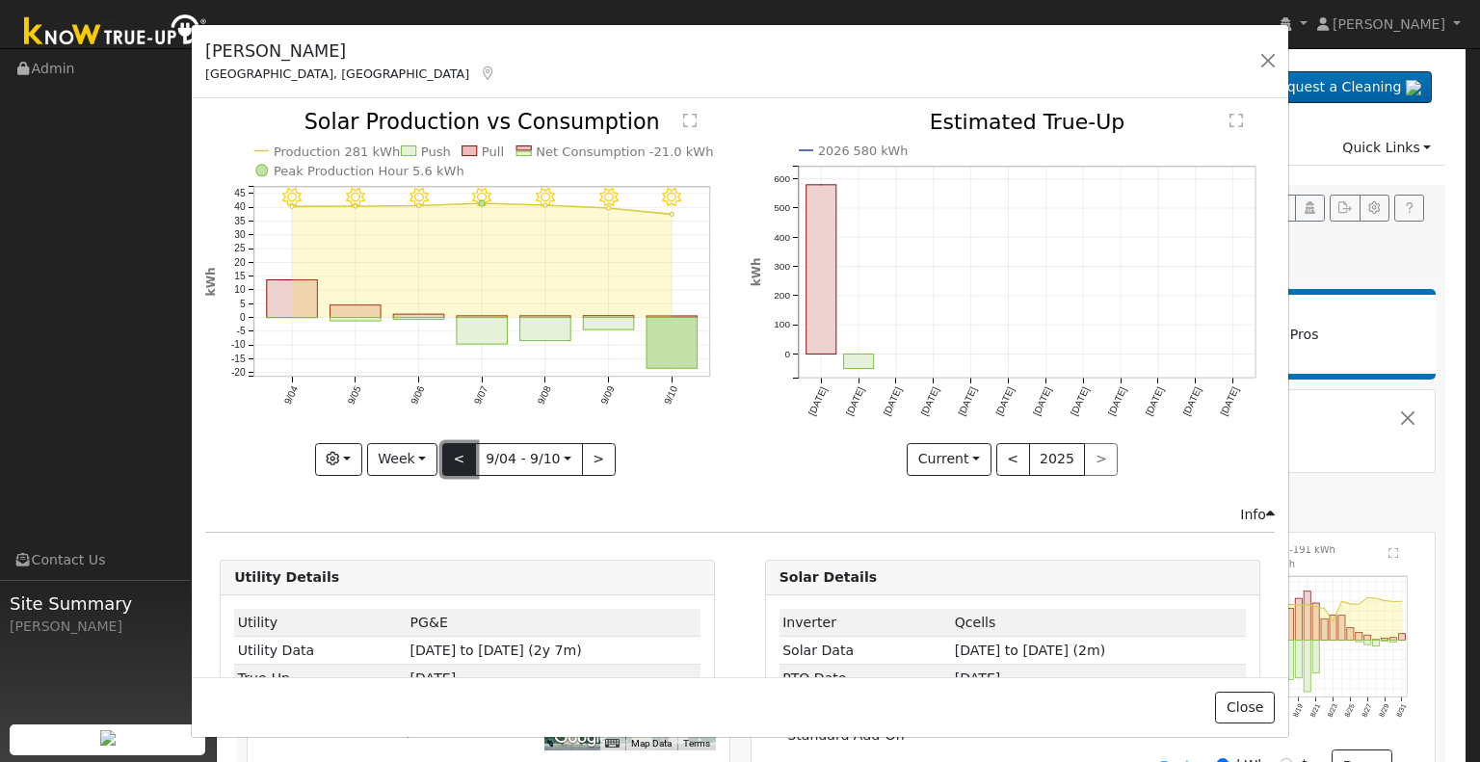
click at [457, 452] on button "<" at bounding box center [459, 459] width 34 height 33
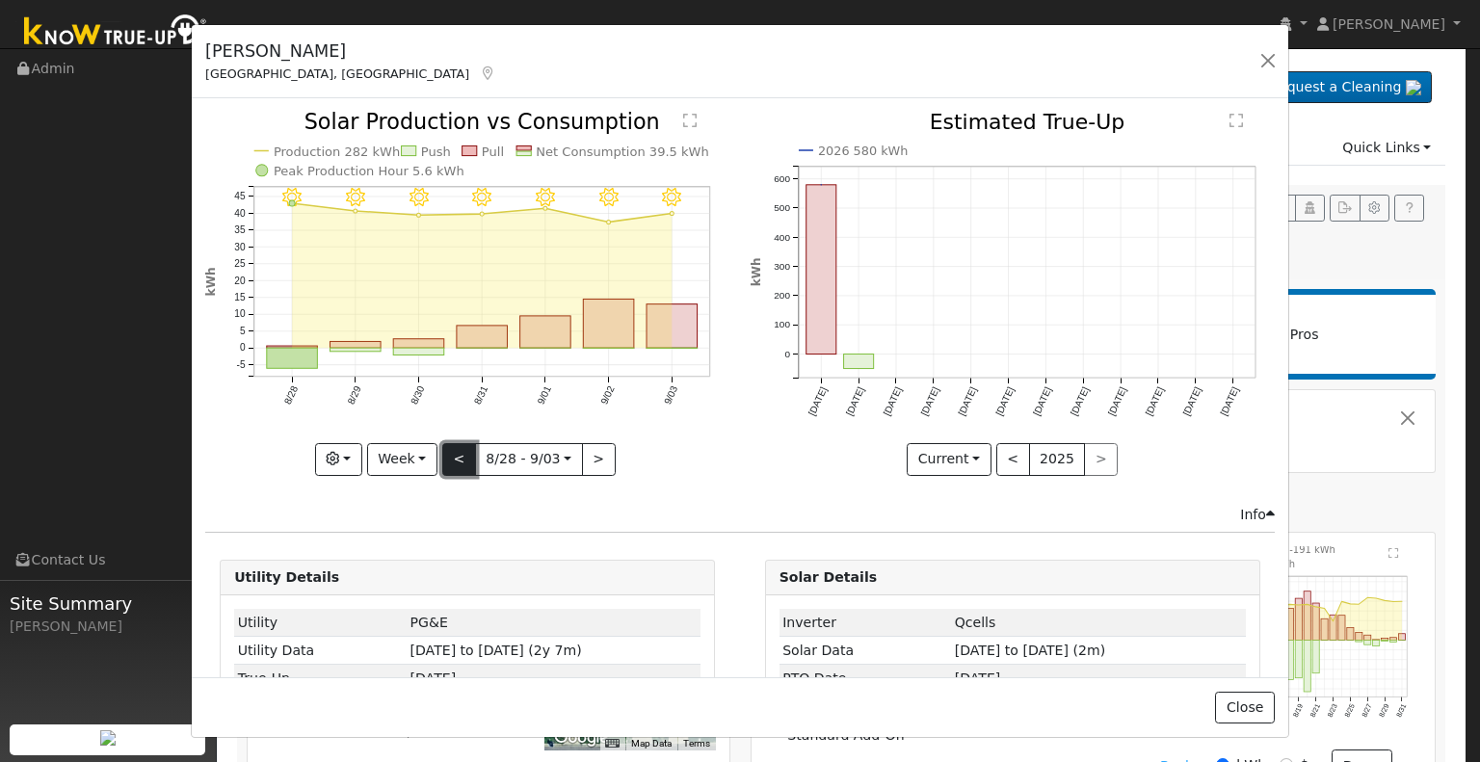
click at [457, 452] on button "<" at bounding box center [459, 459] width 34 height 33
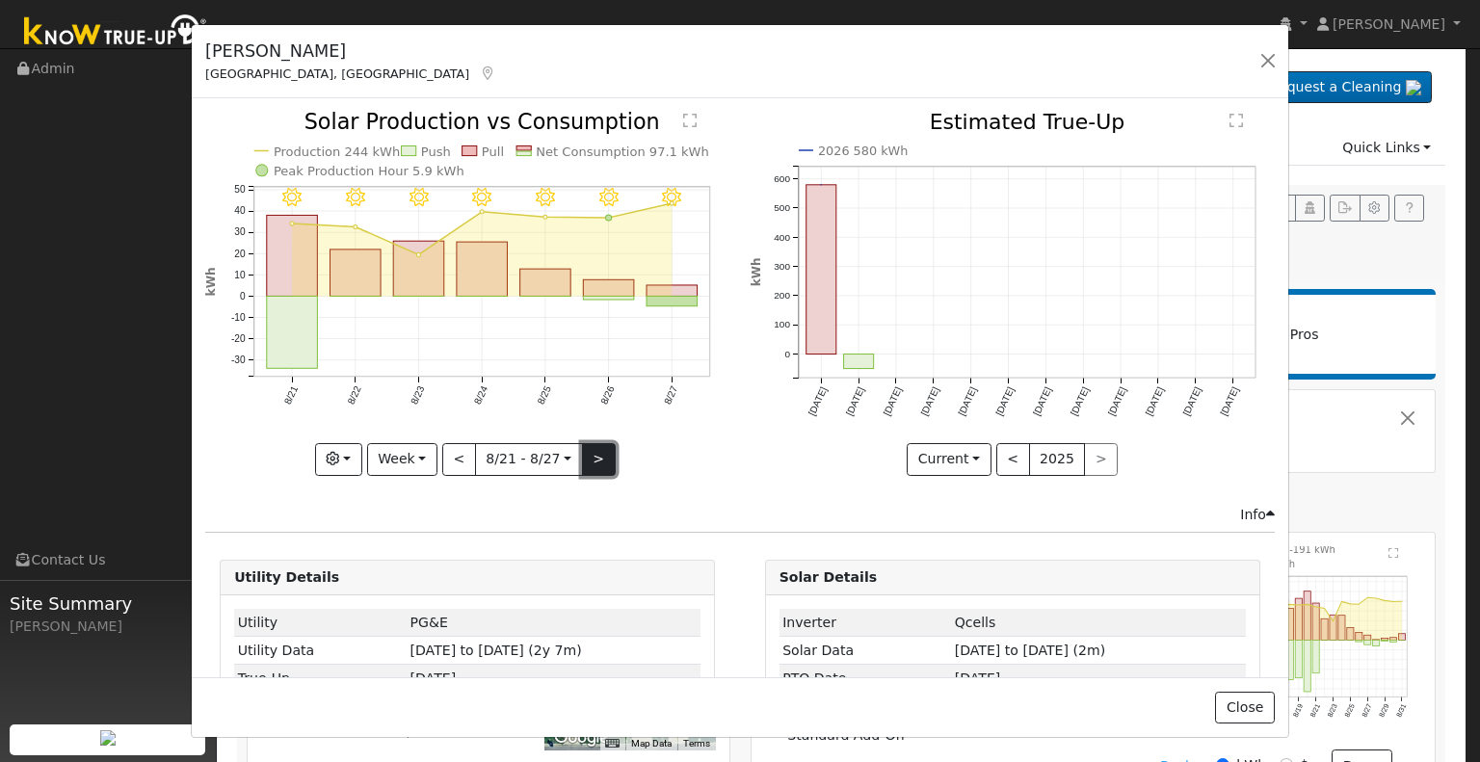
click at [586, 452] on button ">" at bounding box center [599, 459] width 34 height 33
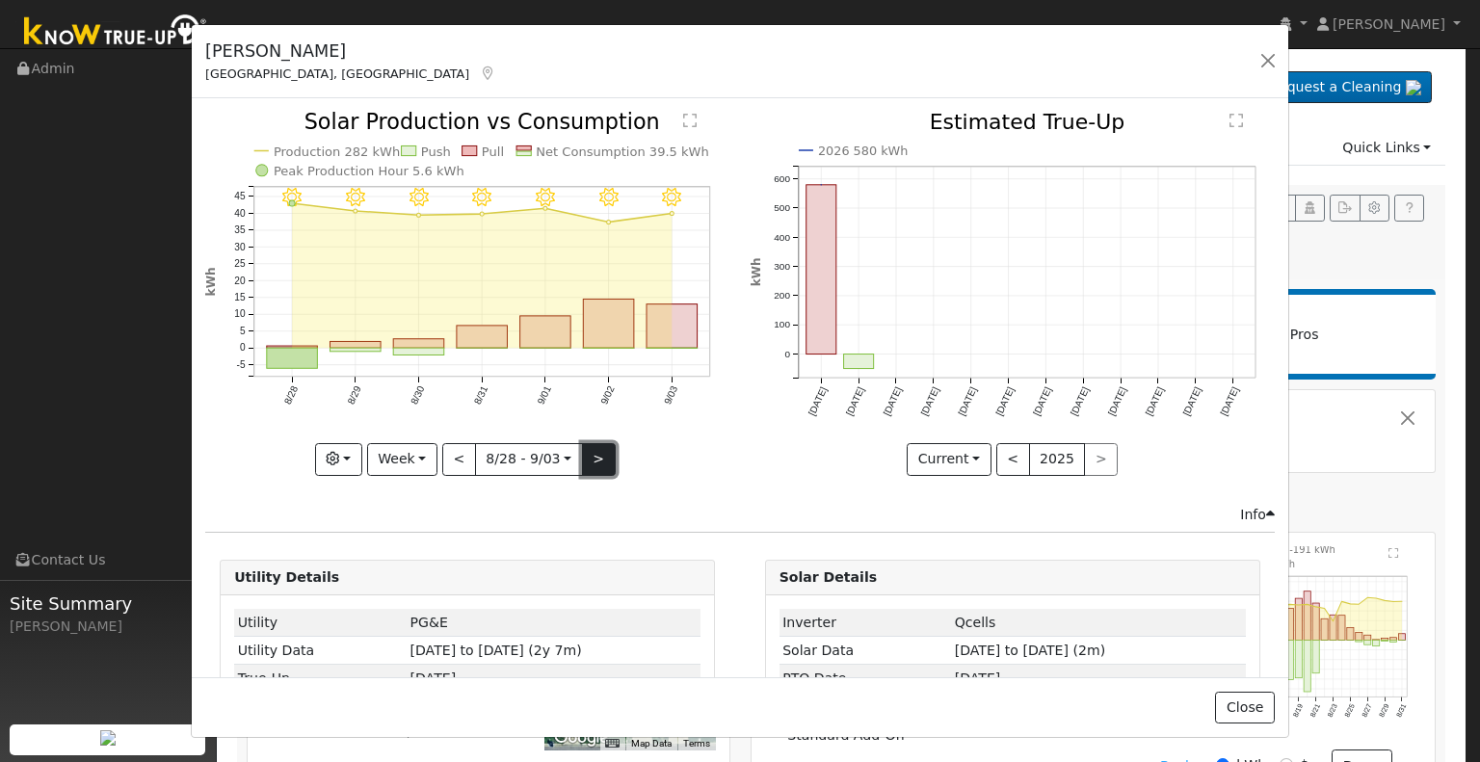
click at [586, 452] on button ">" at bounding box center [599, 459] width 34 height 33
type input "[DATE]"
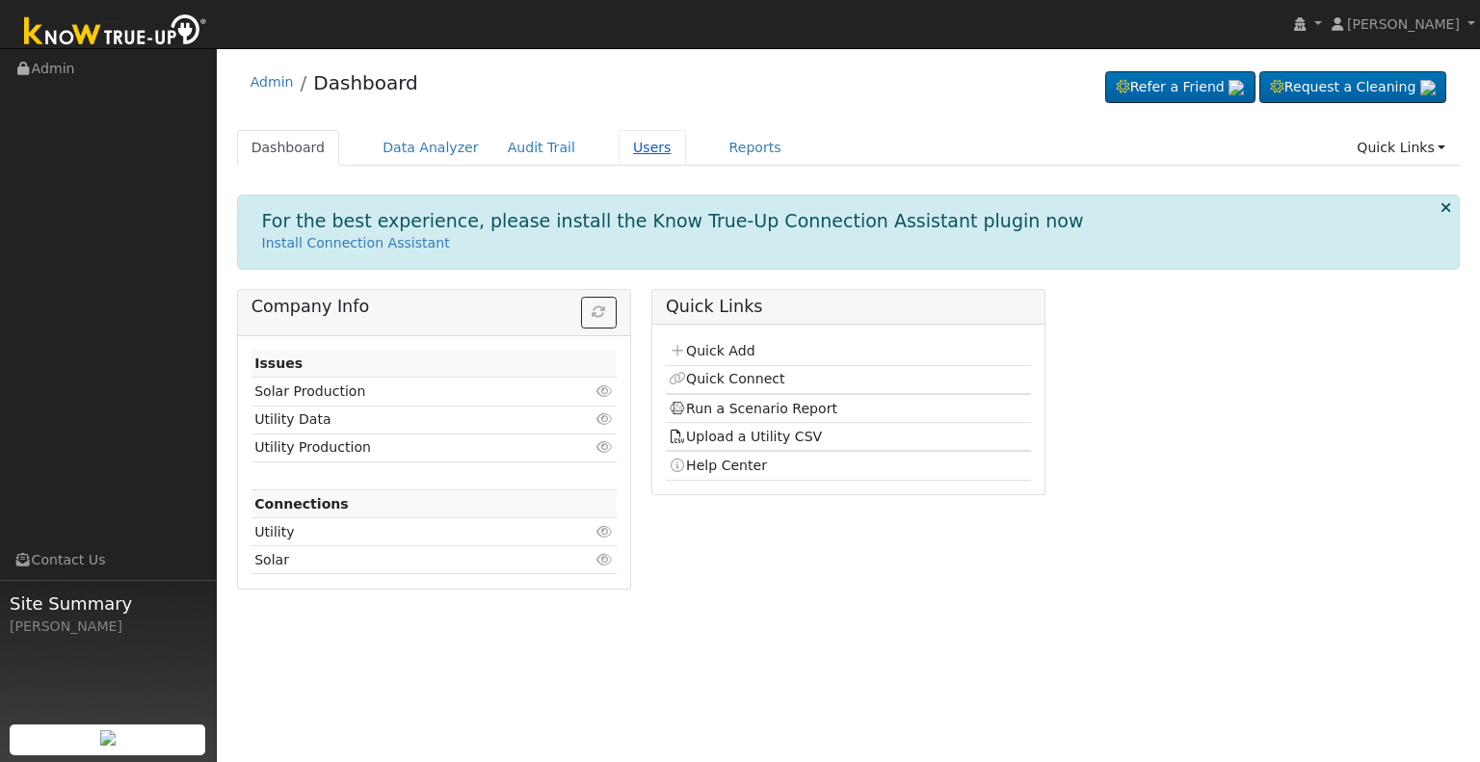
click at [620, 152] on link "Users" at bounding box center [652, 148] width 67 height 36
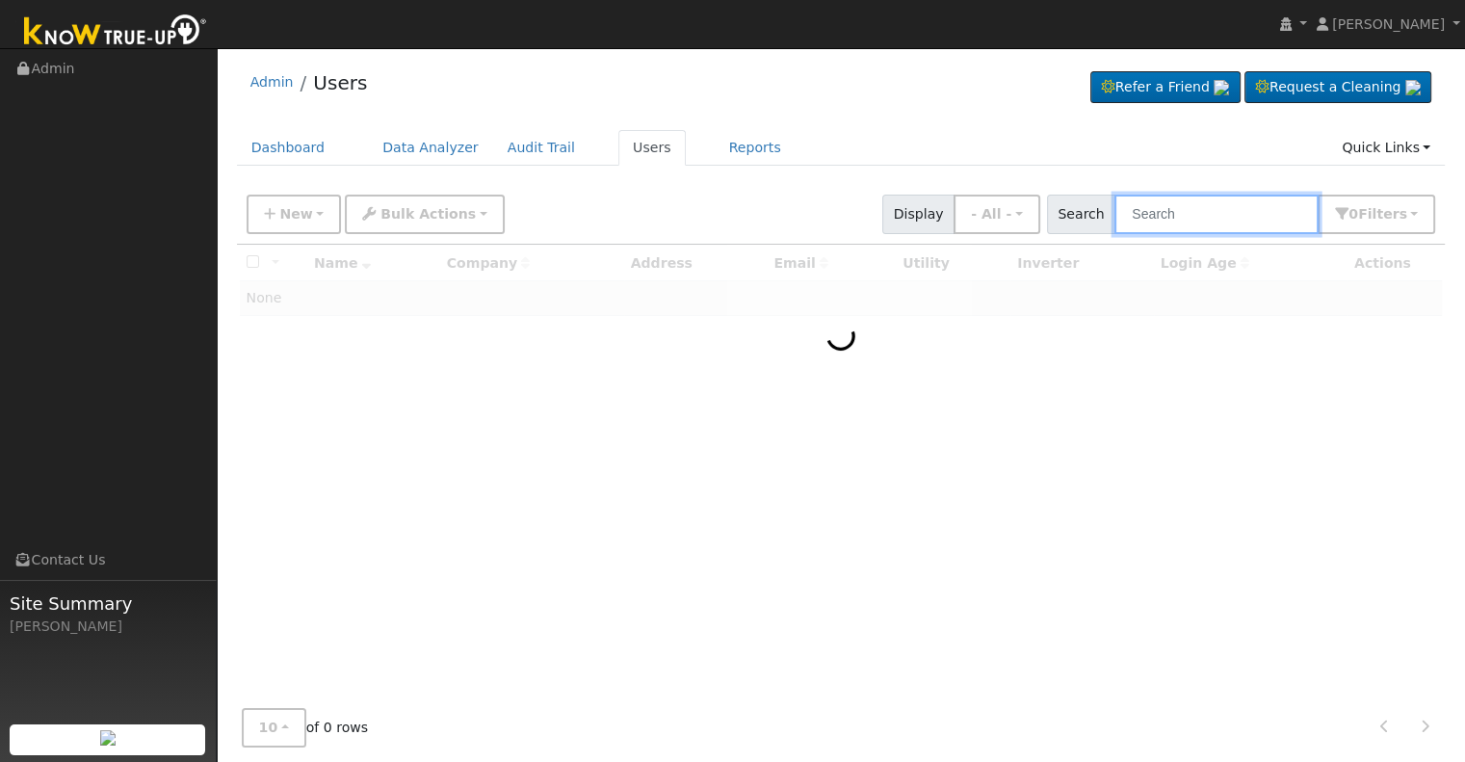
click at [1183, 216] on input "text" at bounding box center [1217, 215] width 204 height 40
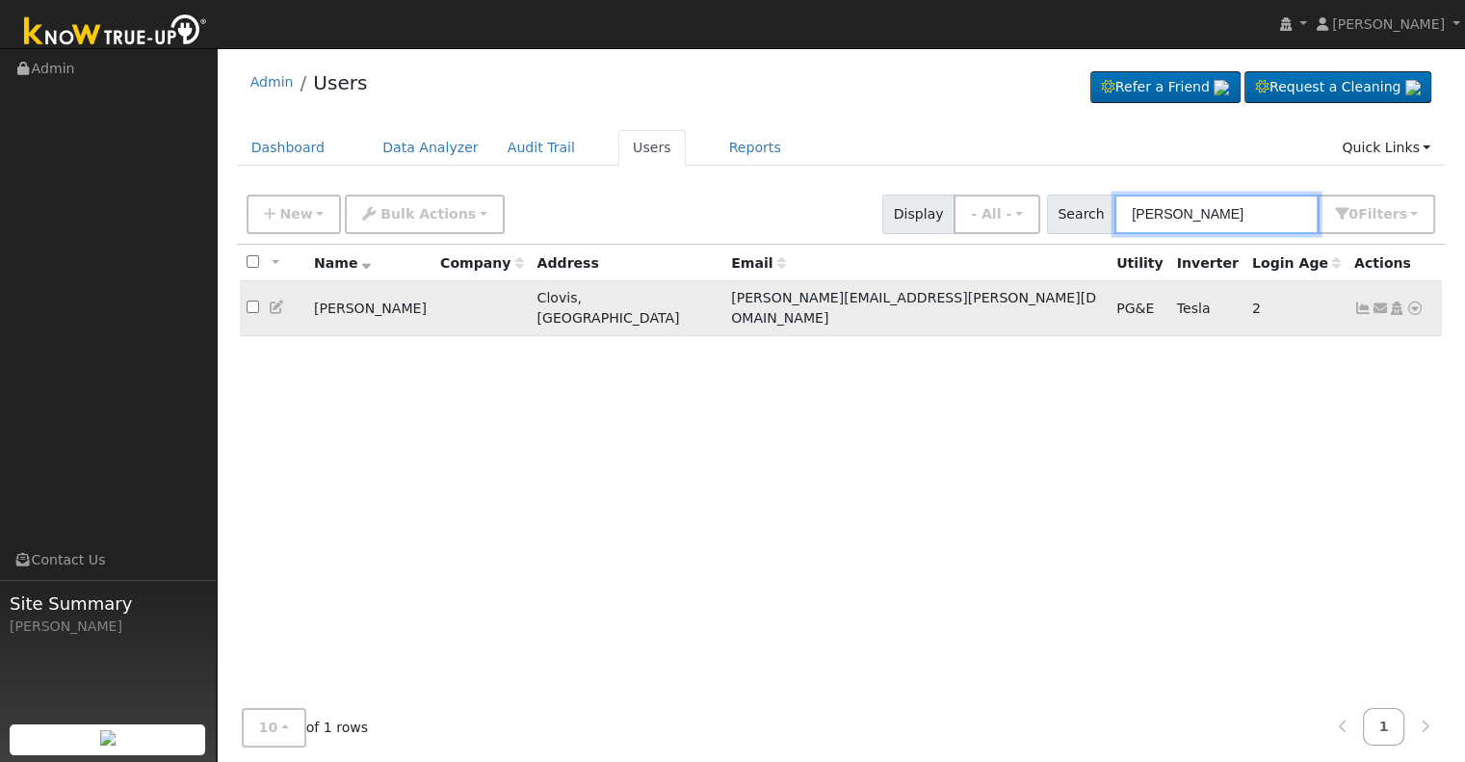
type input "[PERSON_NAME]"
click at [1355, 304] on icon at bounding box center [1363, 308] width 17 height 13
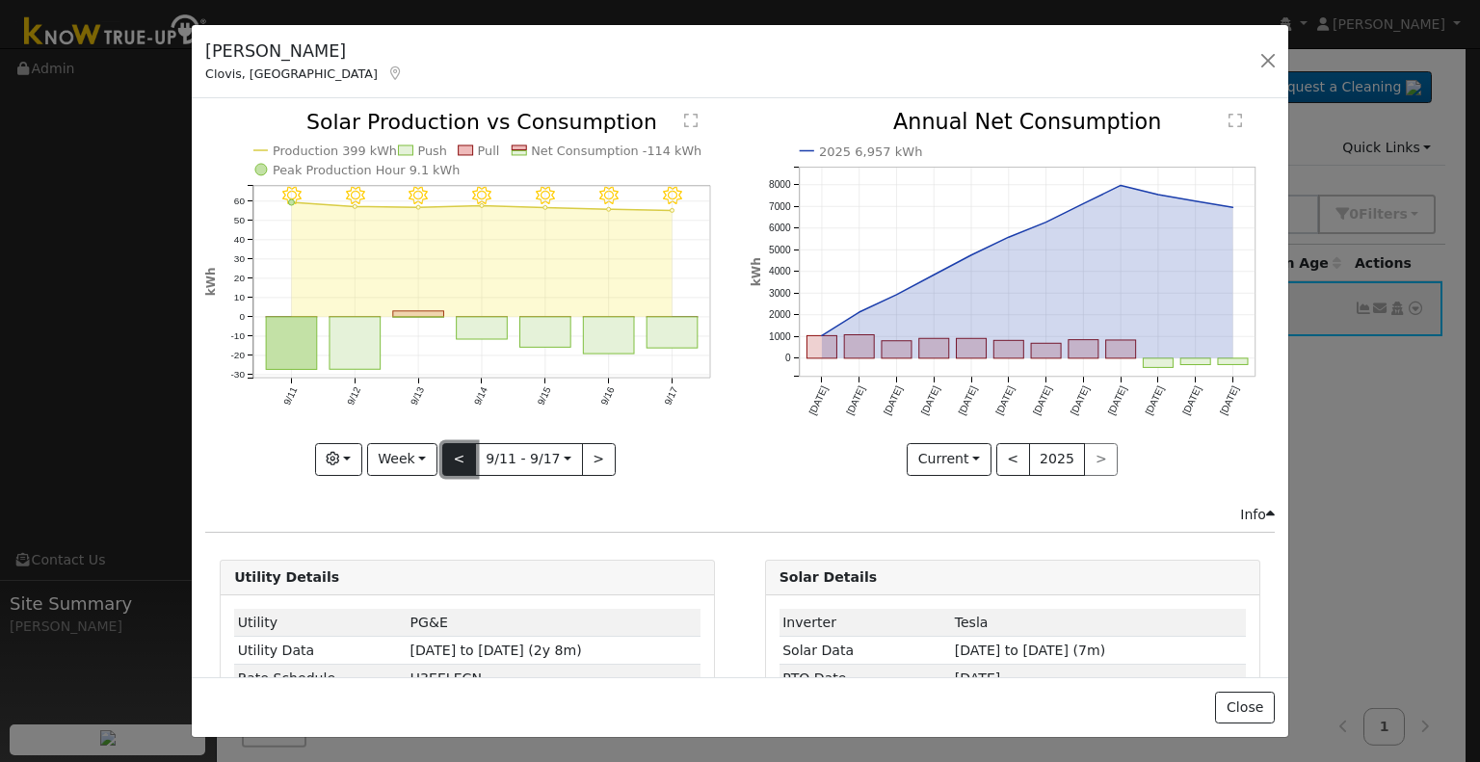
click at [455, 452] on button "<" at bounding box center [459, 459] width 34 height 33
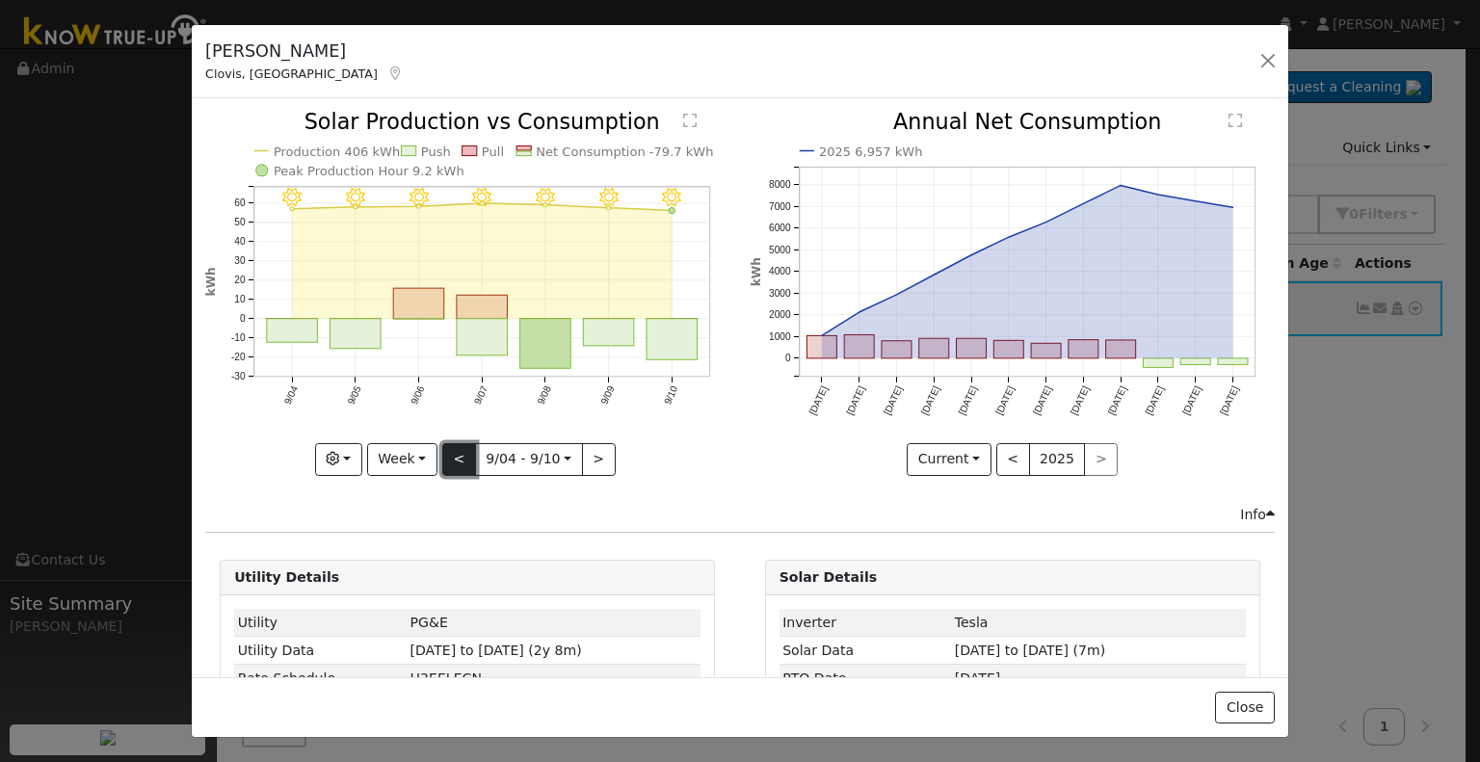
click at [456, 454] on button "<" at bounding box center [459, 459] width 34 height 33
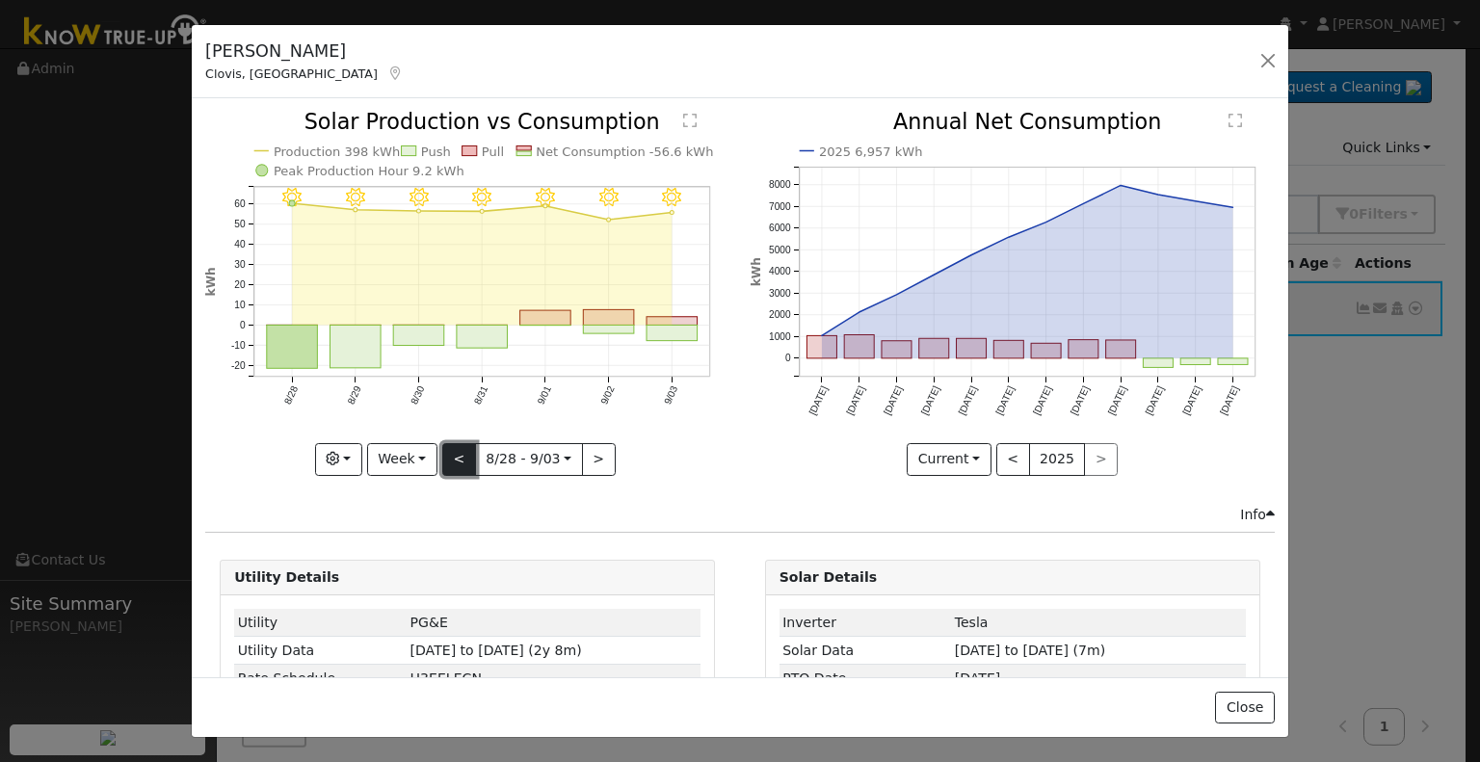
click at [456, 454] on button "<" at bounding box center [459, 459] width 34 height 33
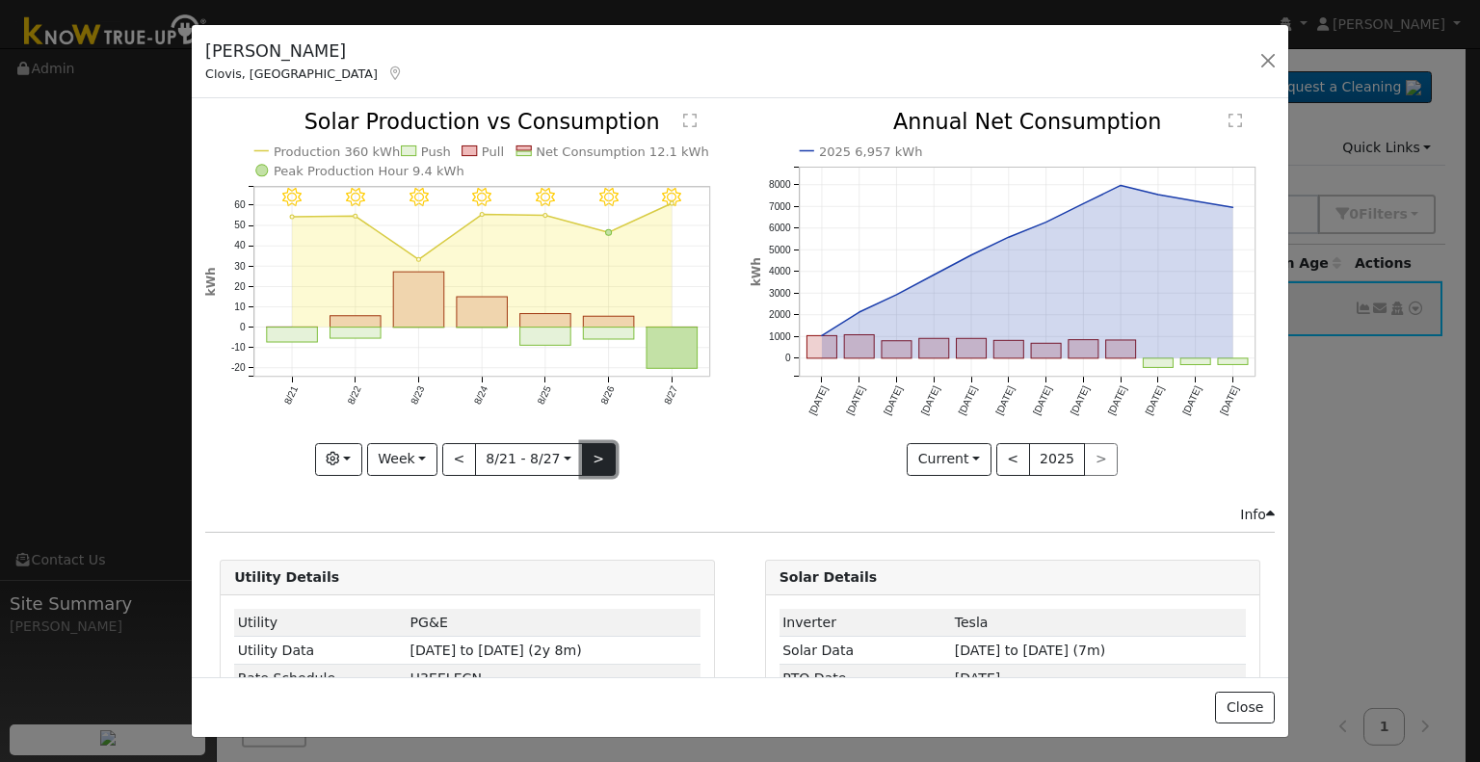
click at [590, 454] on button ">" at bounding box center [599, 459] width 34 height 33
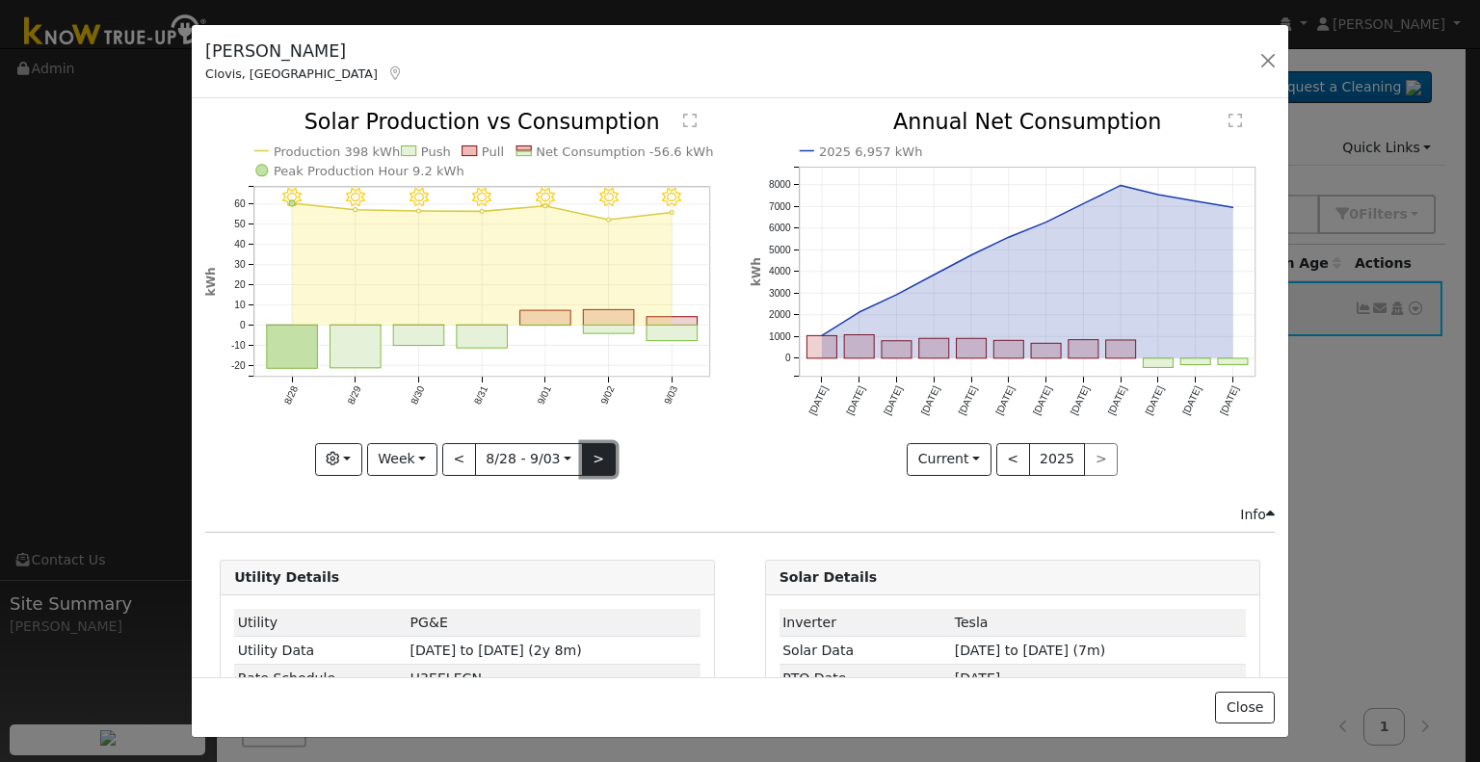
click at [590, 454] on button ">" at bounding box center [599, 459] width 34 height 33
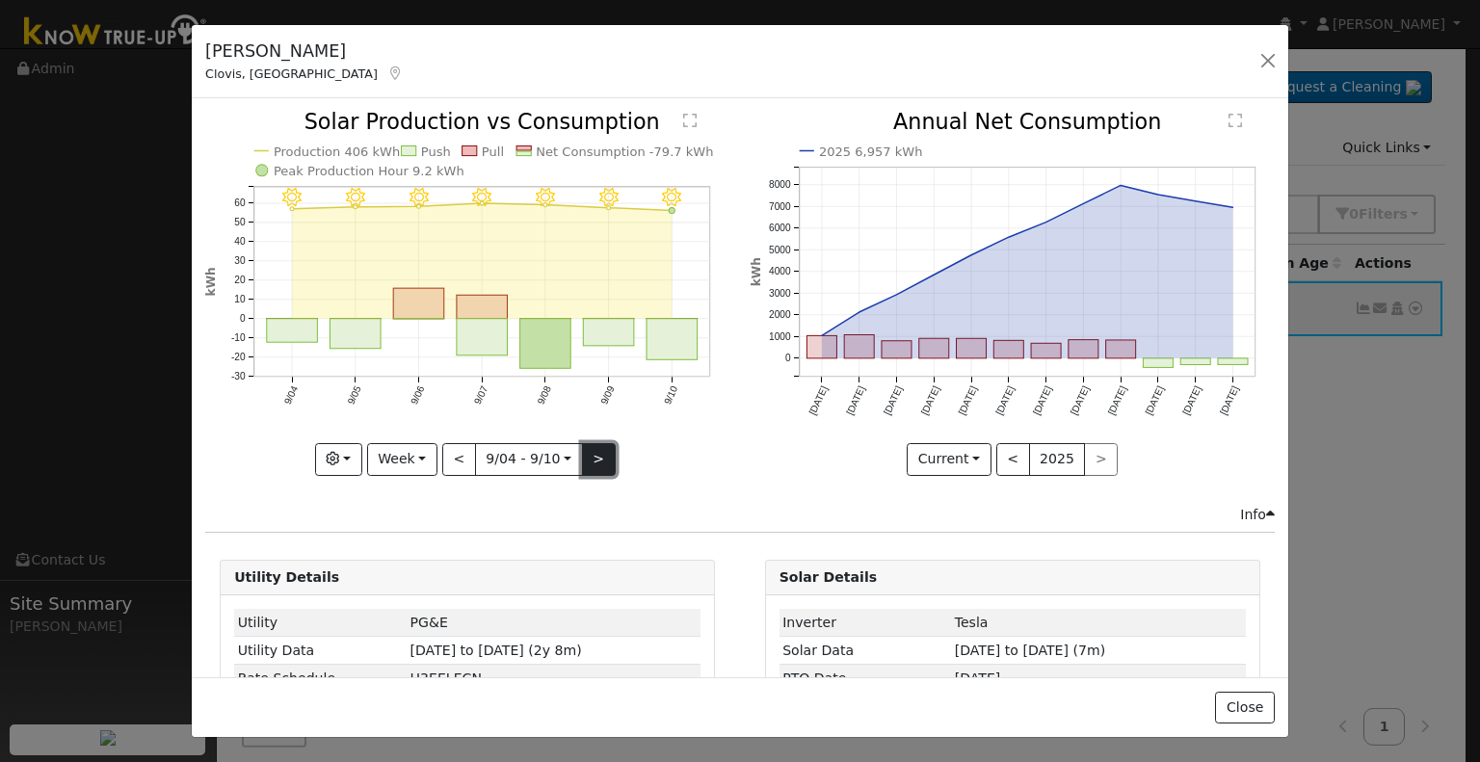
click at [593, 455] on button ">" at bounding box center [599, 459] width 34 height 33
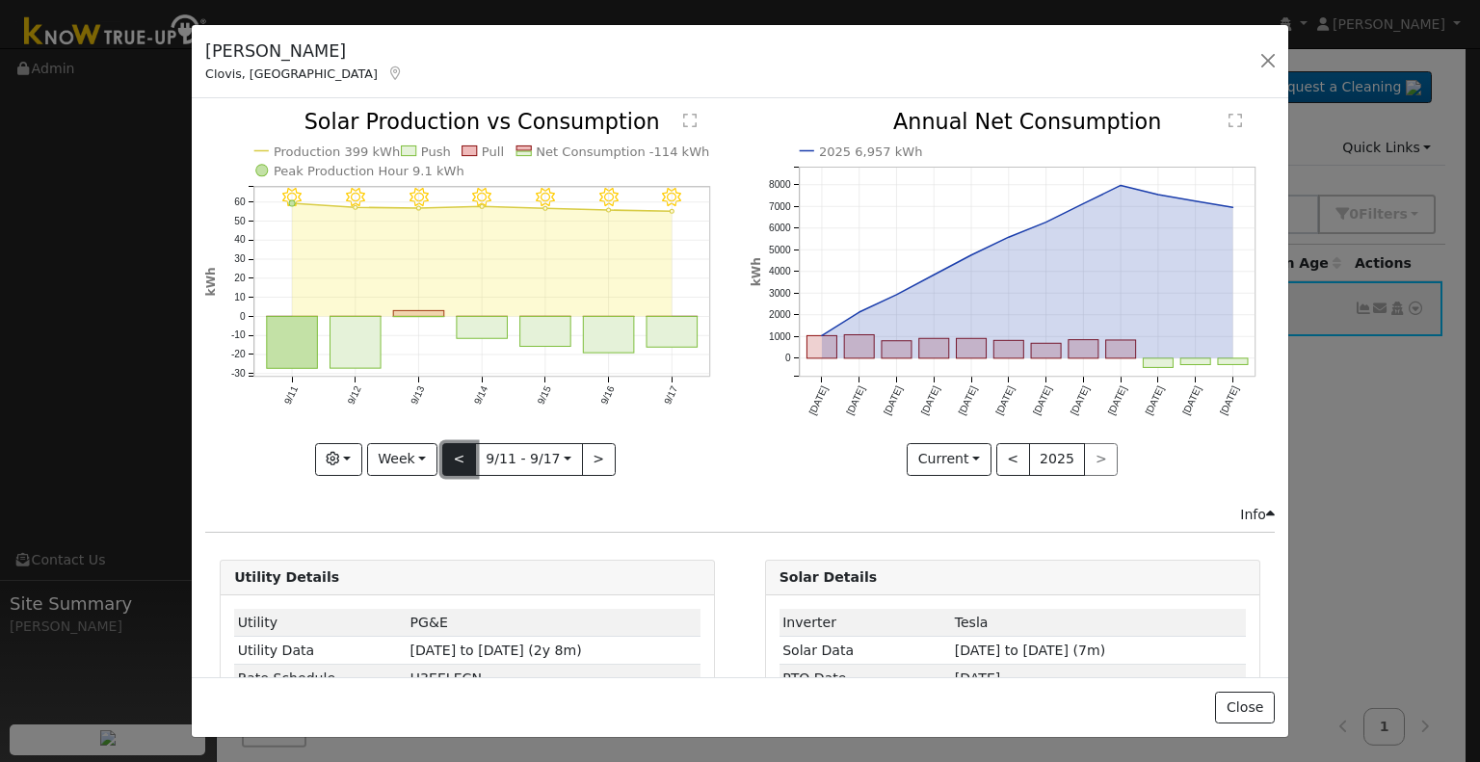
click at [456, 452] on button "<" at bounding box center [459, 459] width 34 height 33
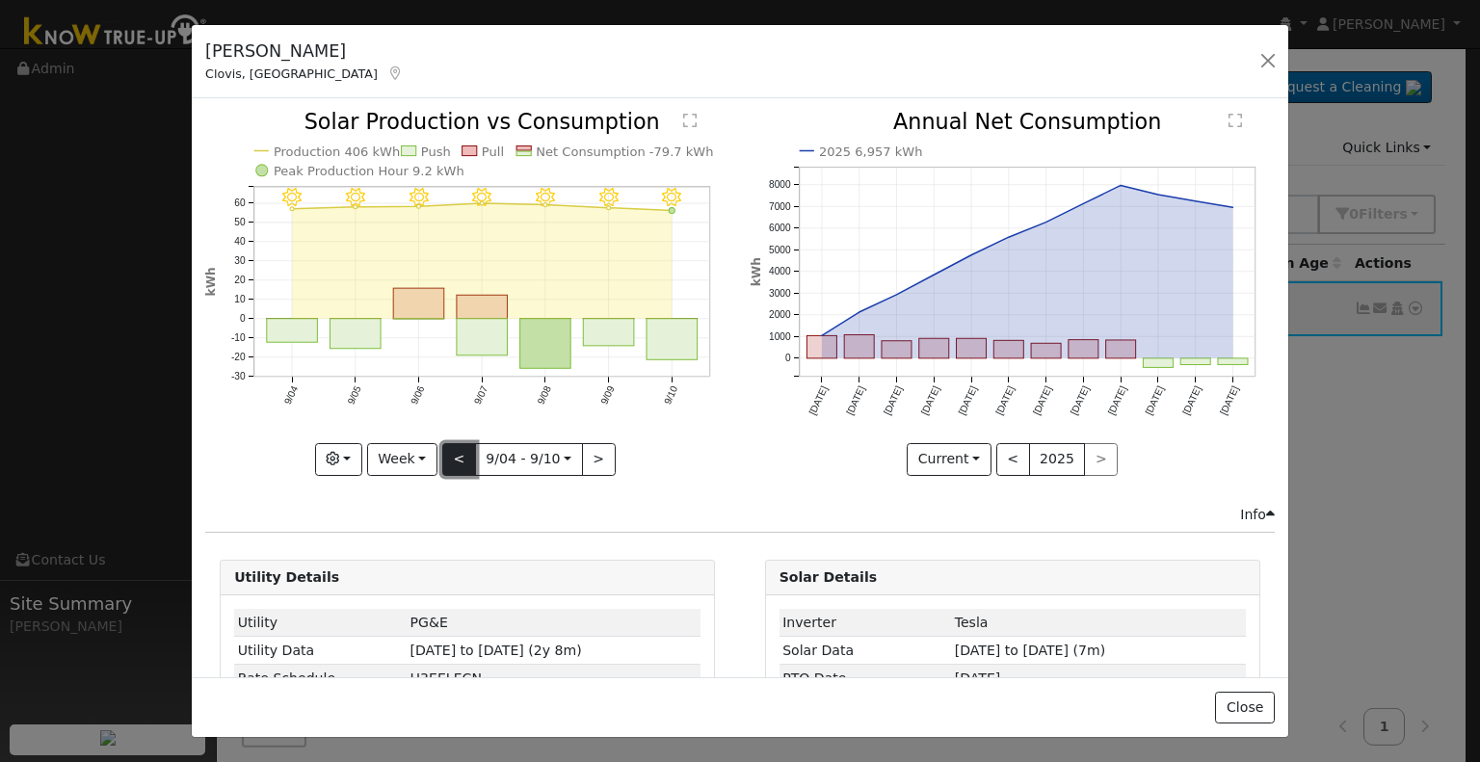
click at [456, 452] on button "<" at bounding box center [459, 459] width 34 height 33
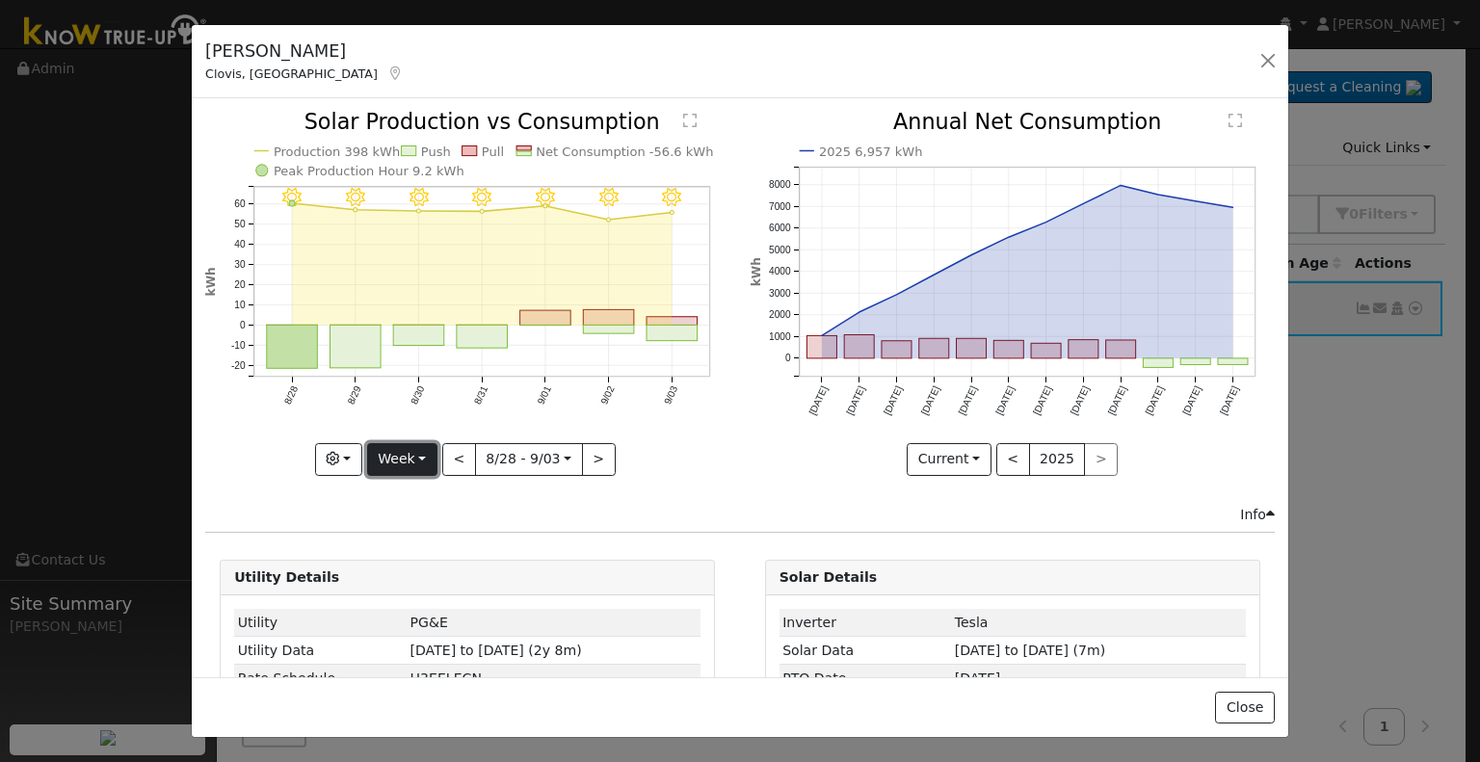
click at [420, 454] on button "Week" at bounding box center [402, 459] width 70 height 33
click at [416, 546] on link "Month" at bounding box center [435, 552] width 134 height 27
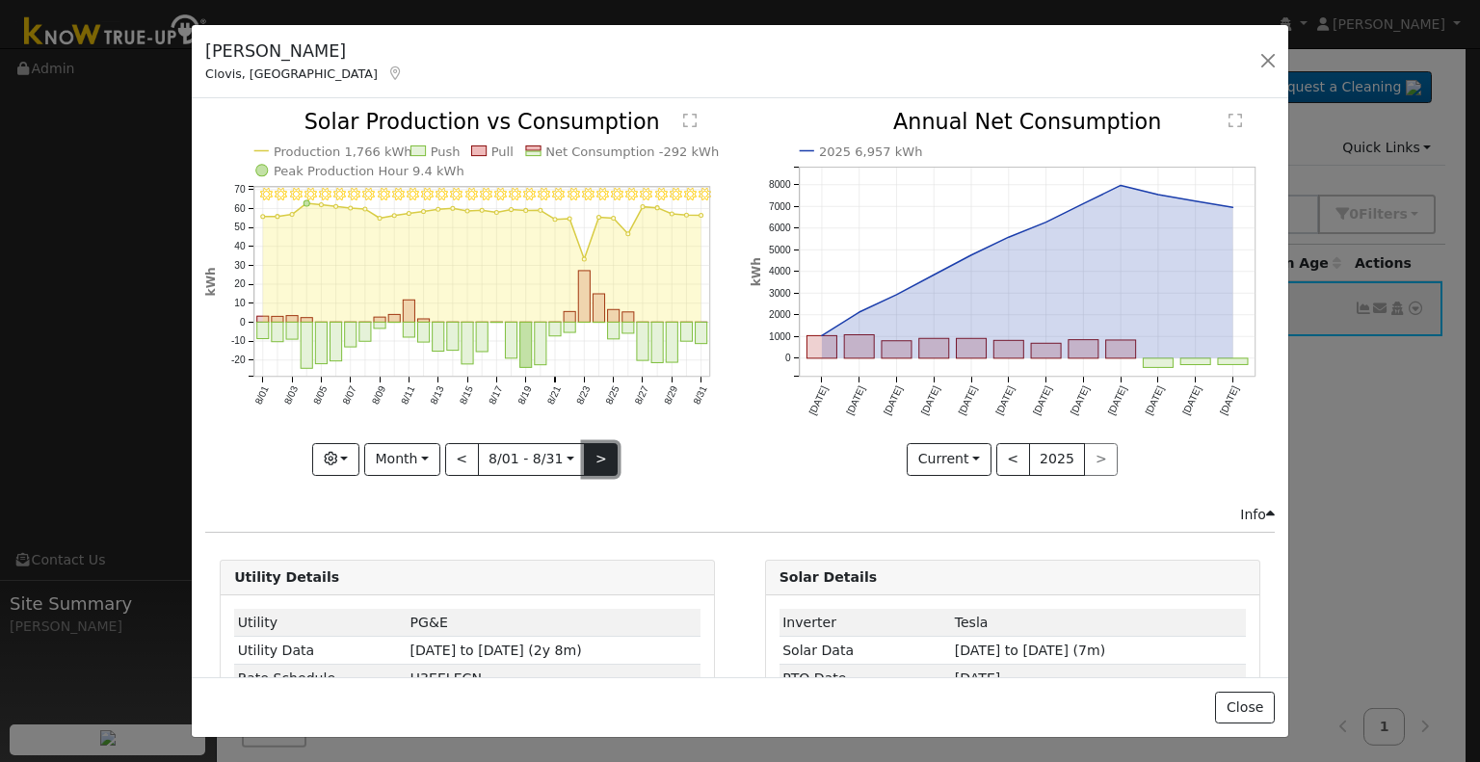
click at [594, 454] on button ">" at bounding box center [601, 459] width 34 height 33
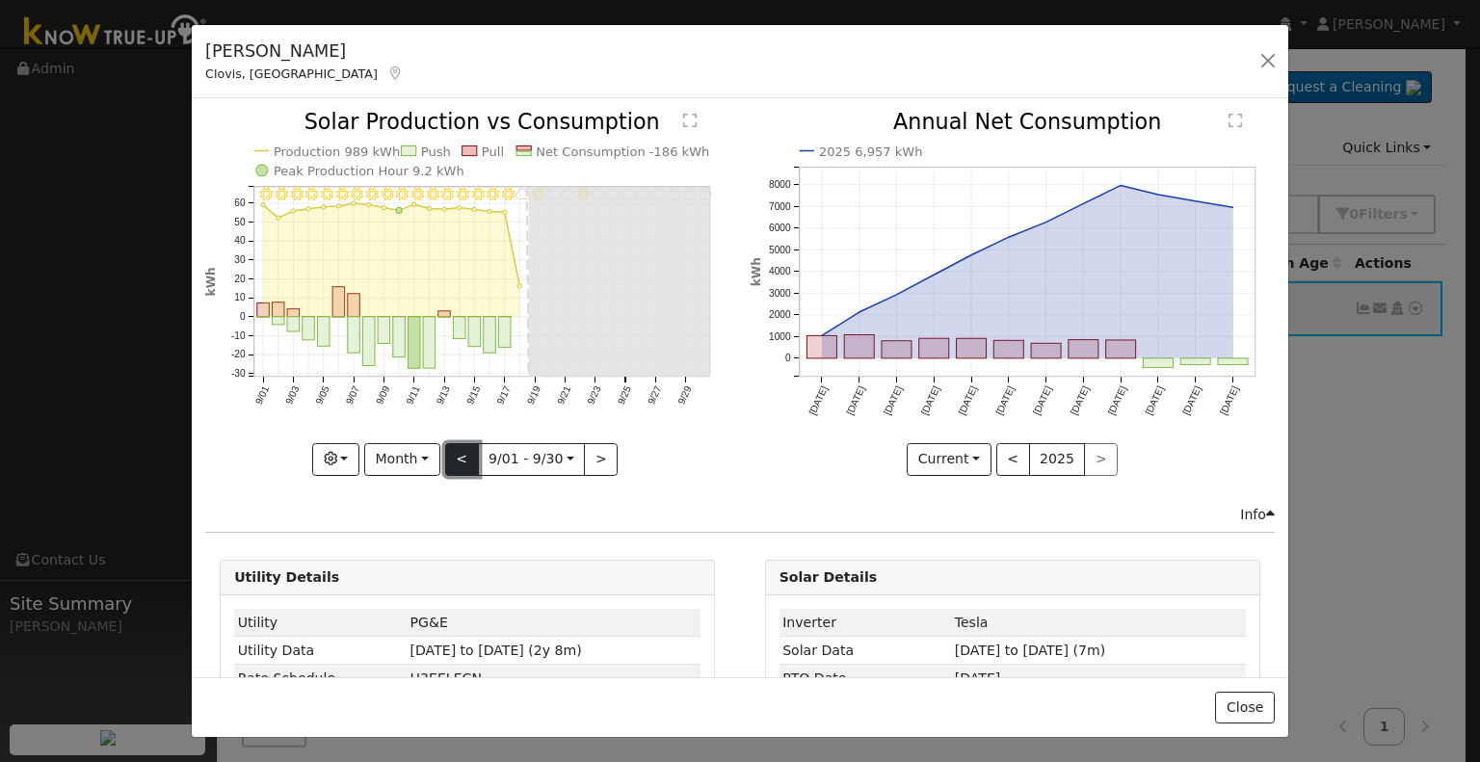
click at [456, 451] on button "<" at bounding box center [462, 459] width 34 height 33
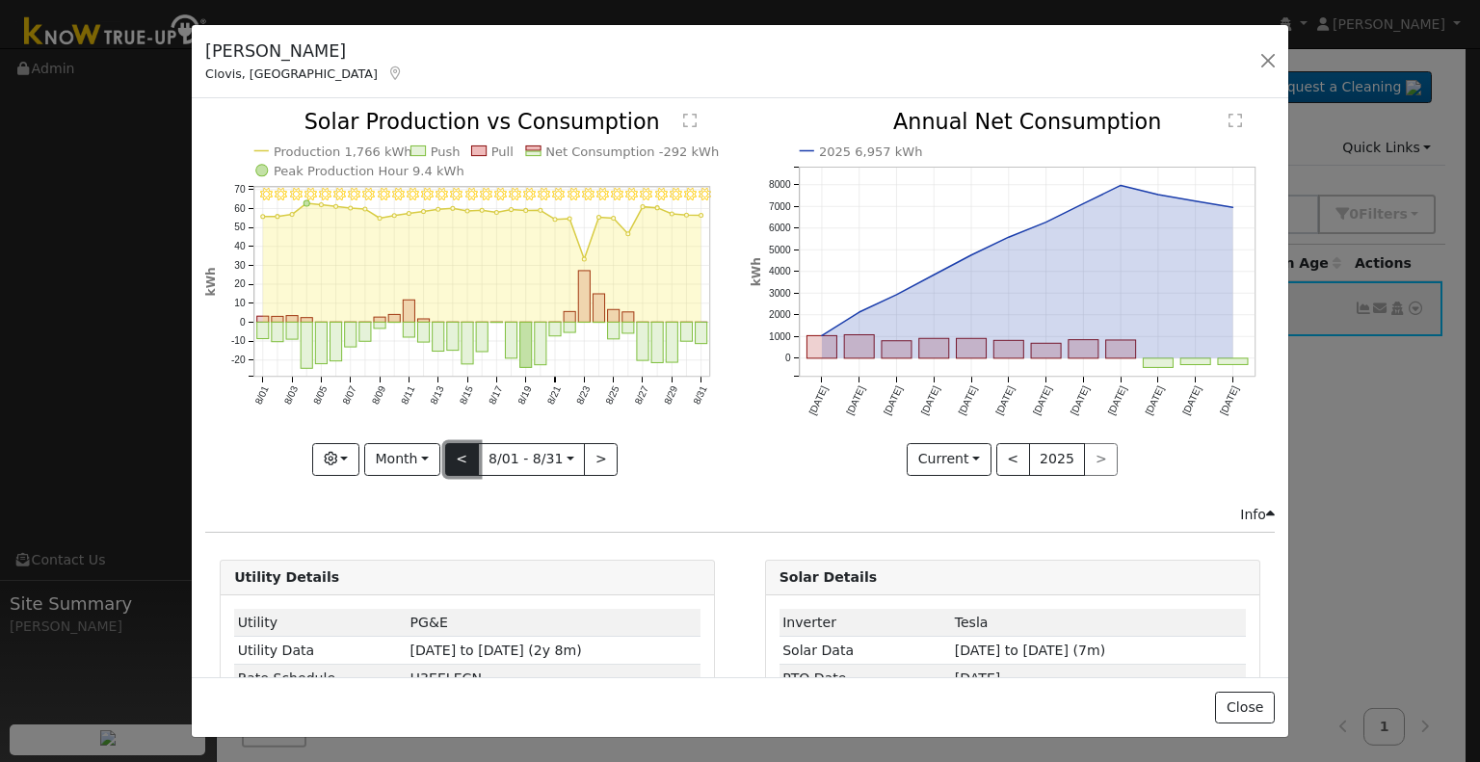
click at [455, 454] on button "<" at bounding box center [462, 459] width 34 height 33
type input "[DATE]"
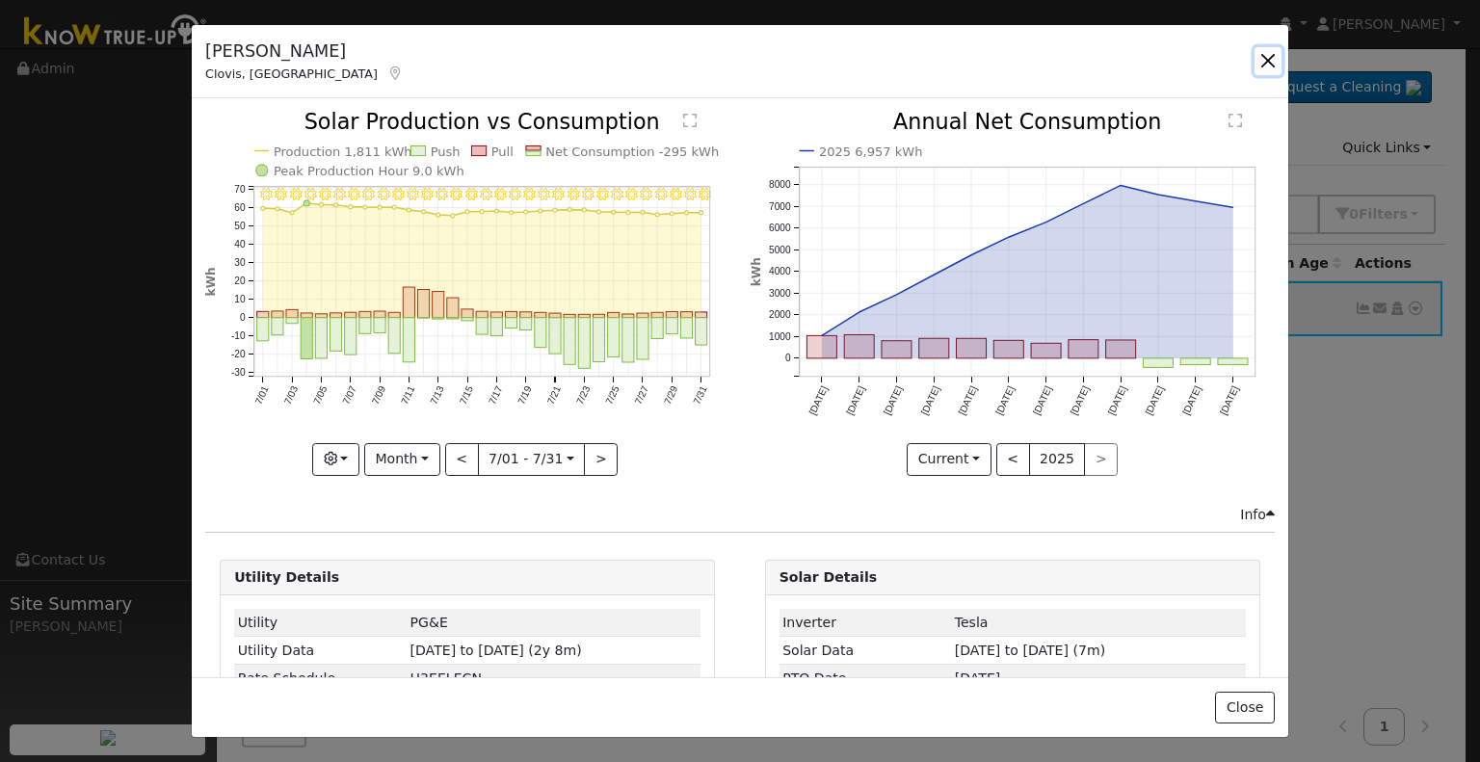
click at [1268, 55] on button "button" at bounding box center [1267, 60] width 27 height 27
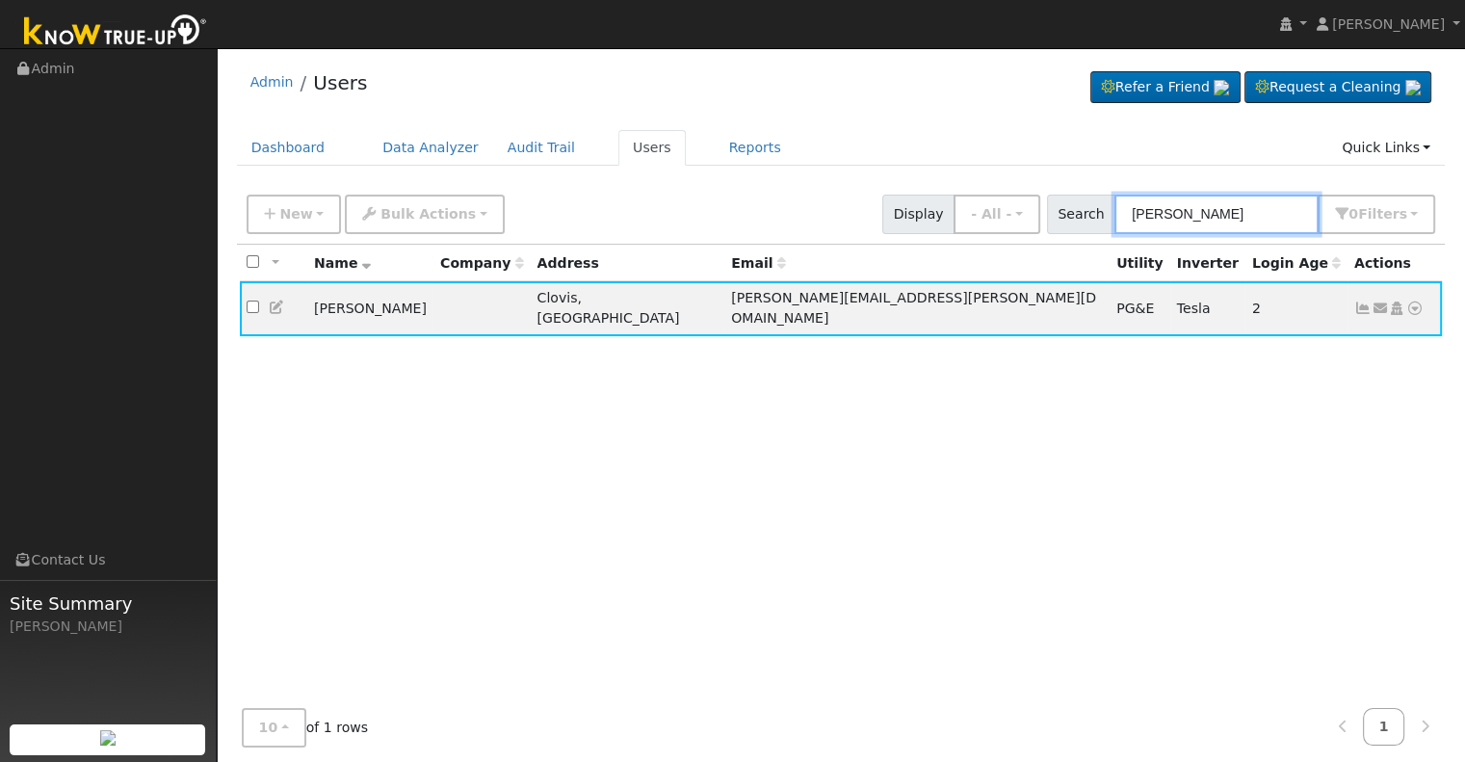
drag, startPoint x: 1218, startPoint y: 212, endPoint x: 1095, endPoint y: 219, distance: 122.5
click at [1095, 219] on div "Search [PERSON_NAME] 0 Filter s My accounts Role Show - All - Show Leads Admin …" at bounding box center [1241, 215] width 389 height 40
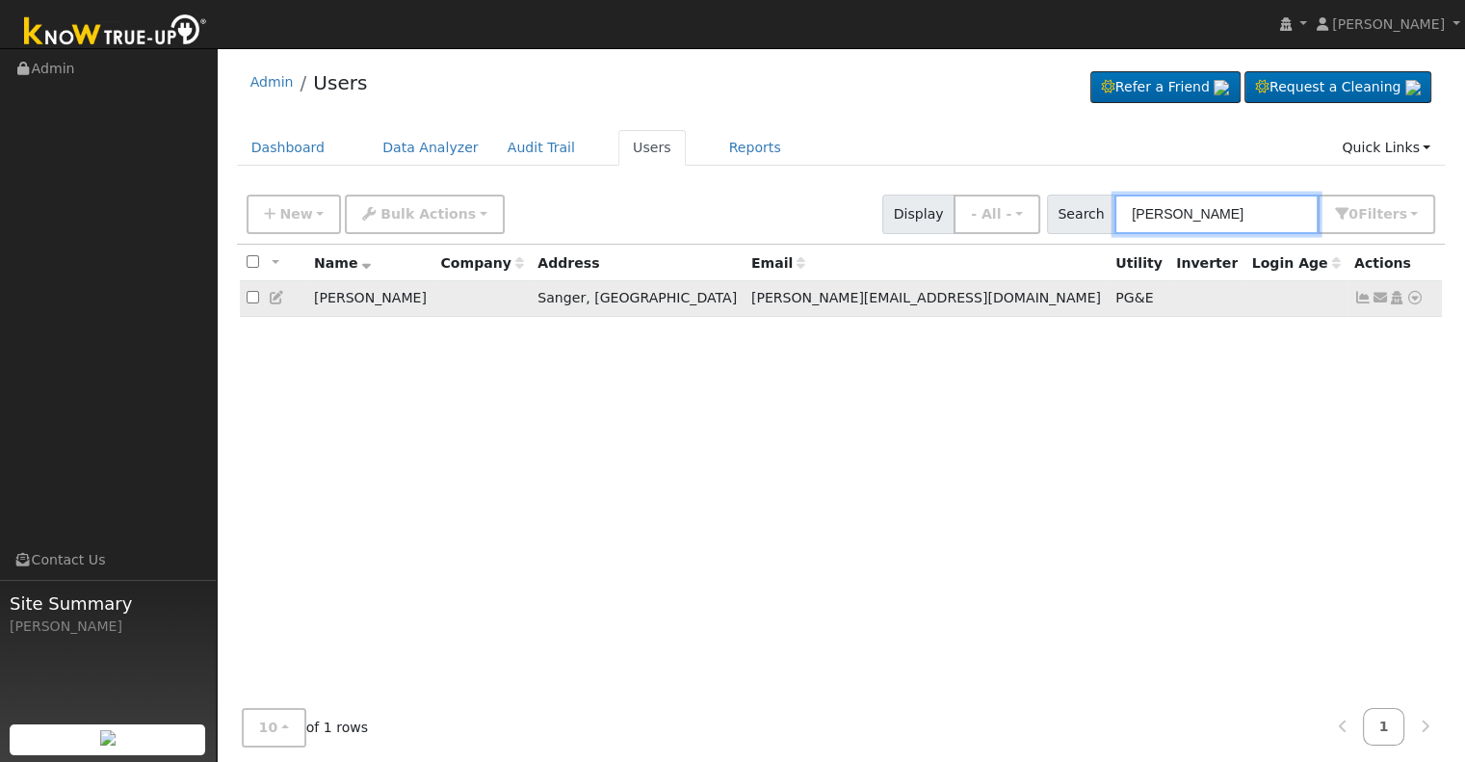
type input "[PERSON_NAME]"
click at [1358, 299] on icon at bounding box center [1363, 297] width 17 height 13
